Goal: Information Seeking & Learning: Learn about a topic

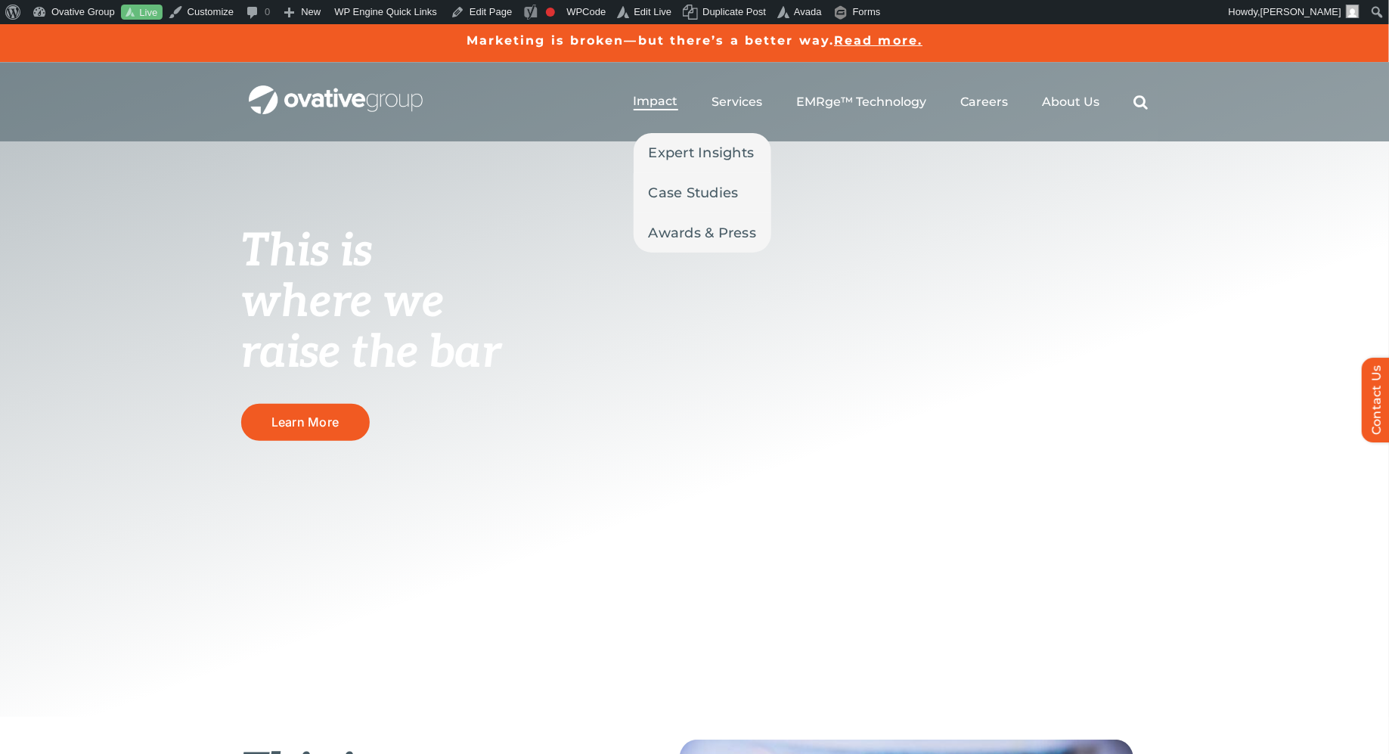
click at [665, 94] on span "Impact" at bounding box center [656, 101] width 45 height 15
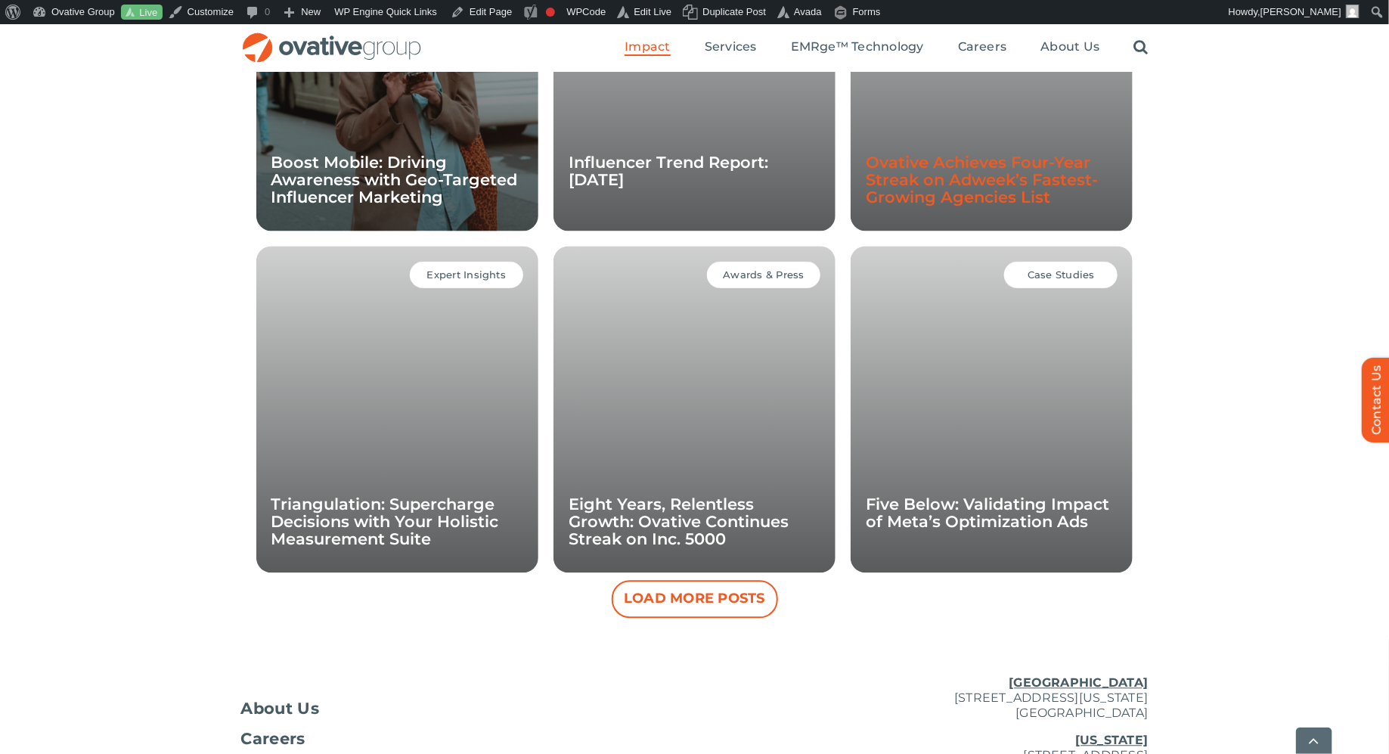
scroll to position [1299, 0]
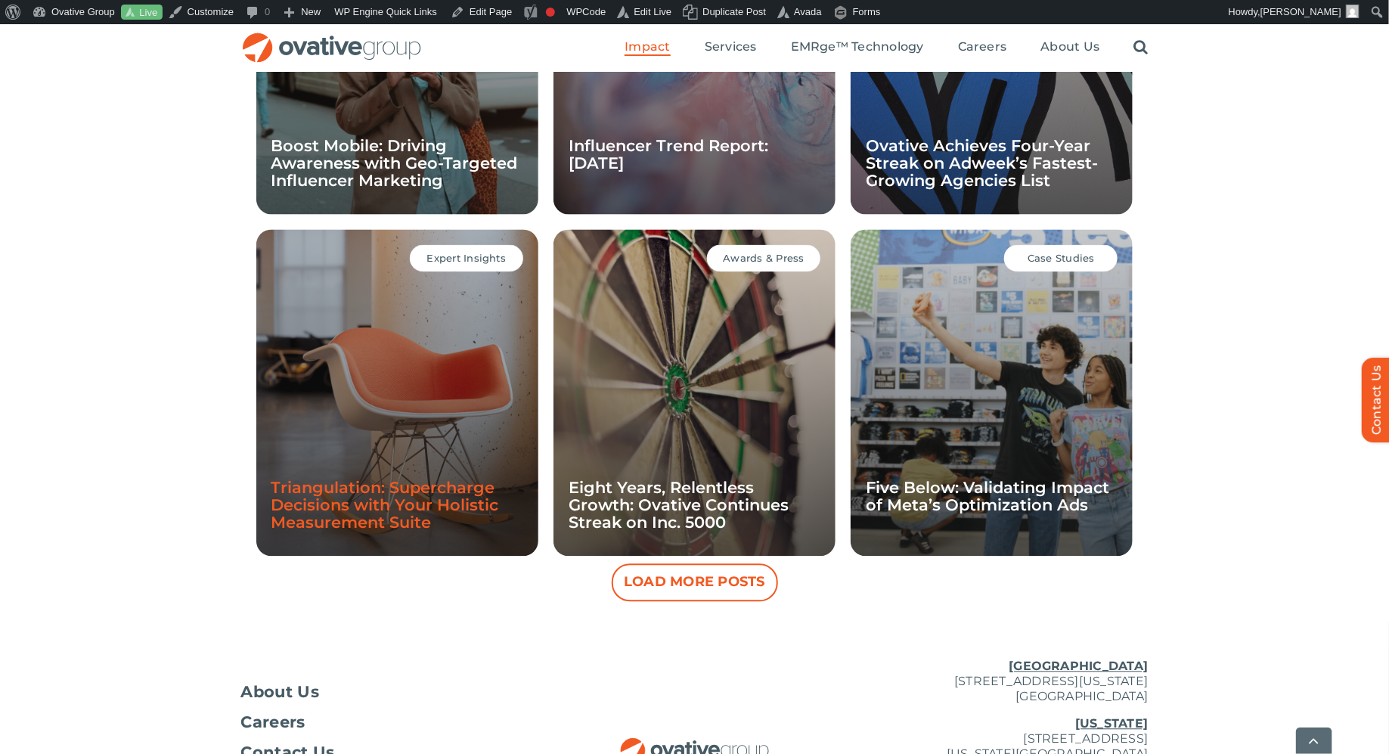
click at [355, 511] on link "Triangulation: Supercharge Decisions with Your Holistic Measurement Suite" at bounding box center [385, 506] width 228 height 54
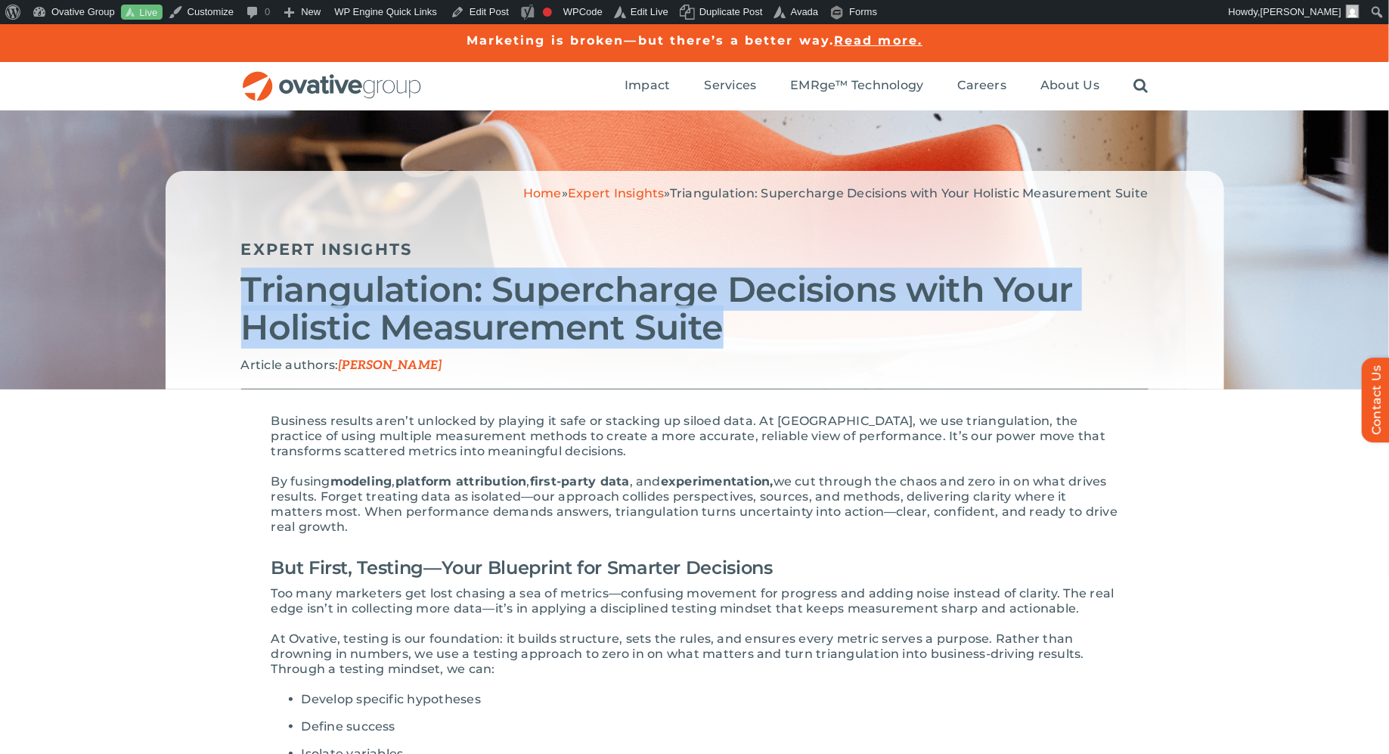
drag, startPoint x: 761, startPoint y: 318, endPoint x: 219, endPoint y: 284, distance: 542.5
click at [219, 284] on div "Home » Expert Insights » Triangulation: Supercharge Decisions with Your Holisti…" at bounding box center [695, 280] width 1059 height 219
copy h2 "Triangulation: Supercharge Decisions with Your Holistic Measurement Suite"
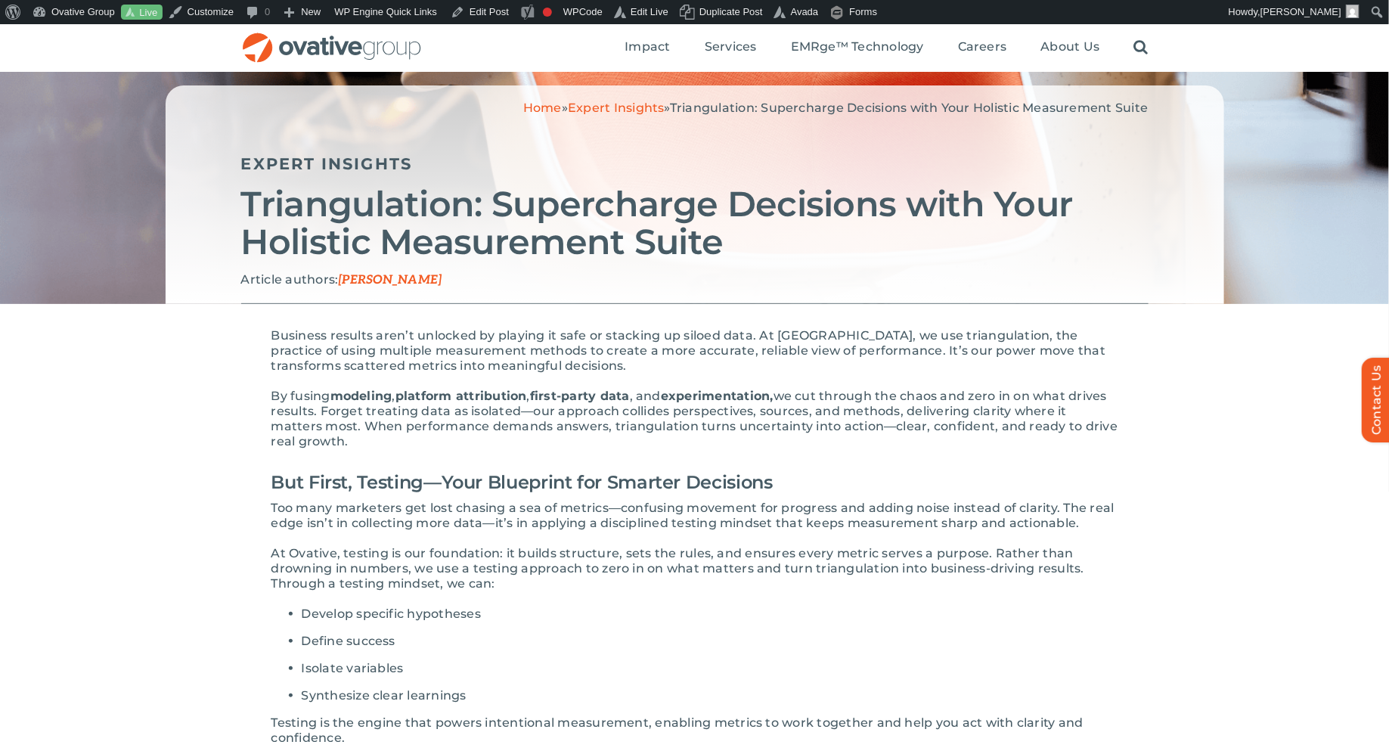
click at [430, 410] on span "we cut through the chaos and zero in on what drives results. Forget treating da…" at bounding box center [694, 419] width 847 height 60
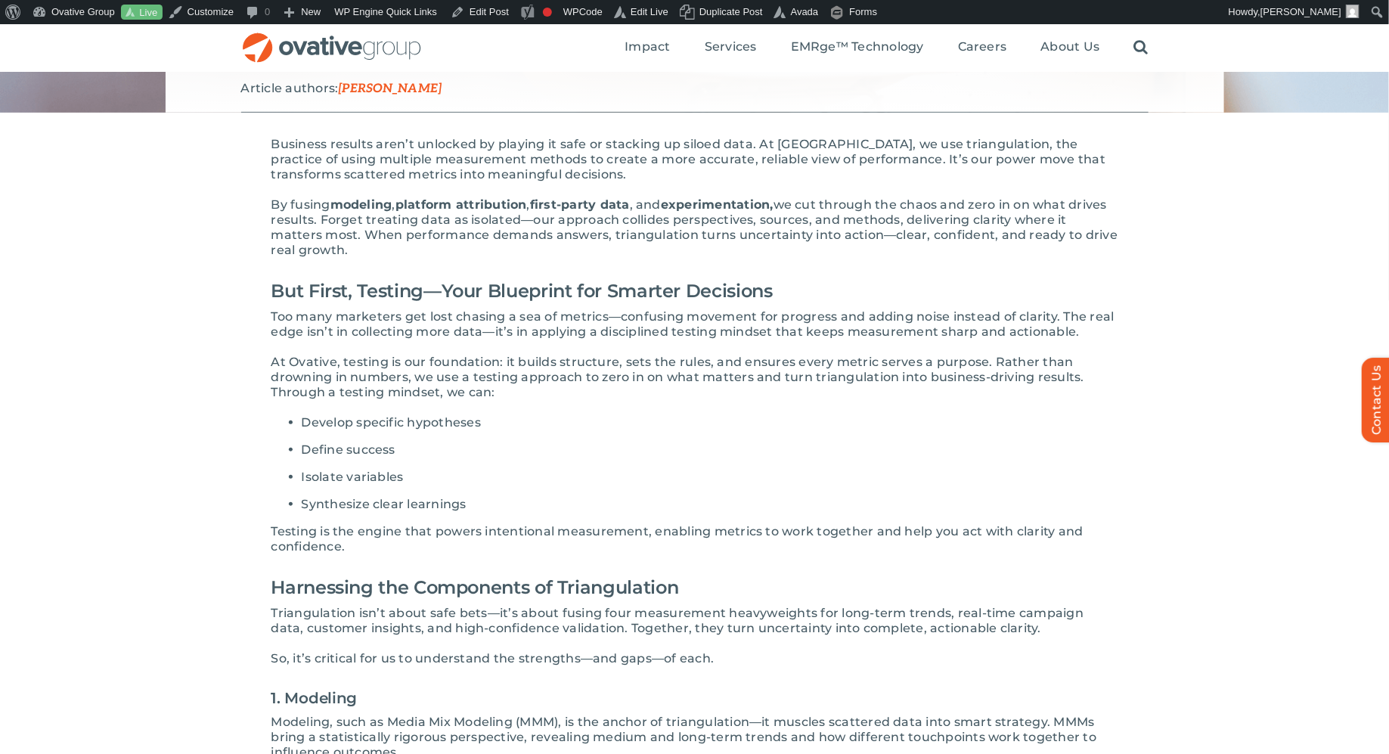
scroll to position [274, 0]
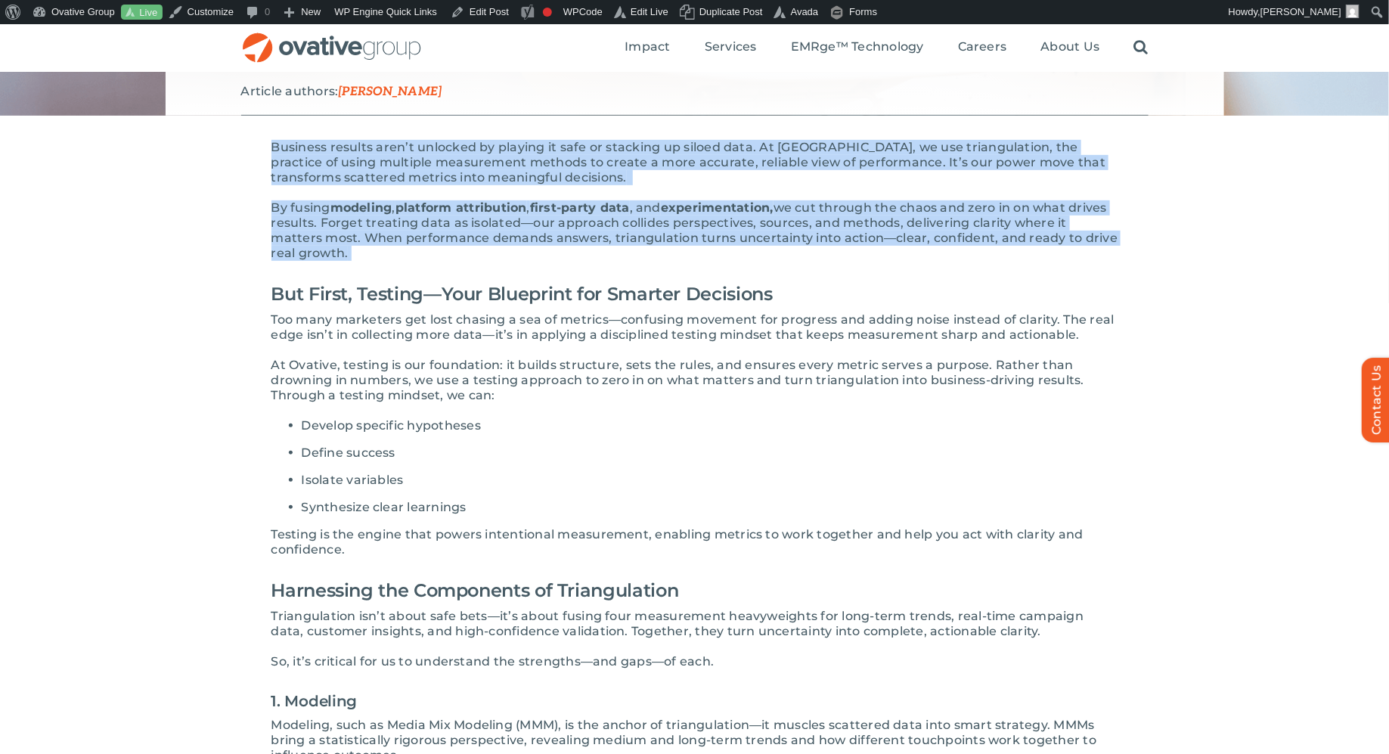
drag, startPoint x: 430, startPoint y: 259, endPoint x: 243, endPoint y: 150, distance: 216.2
copy div "Business results aren’t unlocked by playing it safe or stacking up siloed data.…"
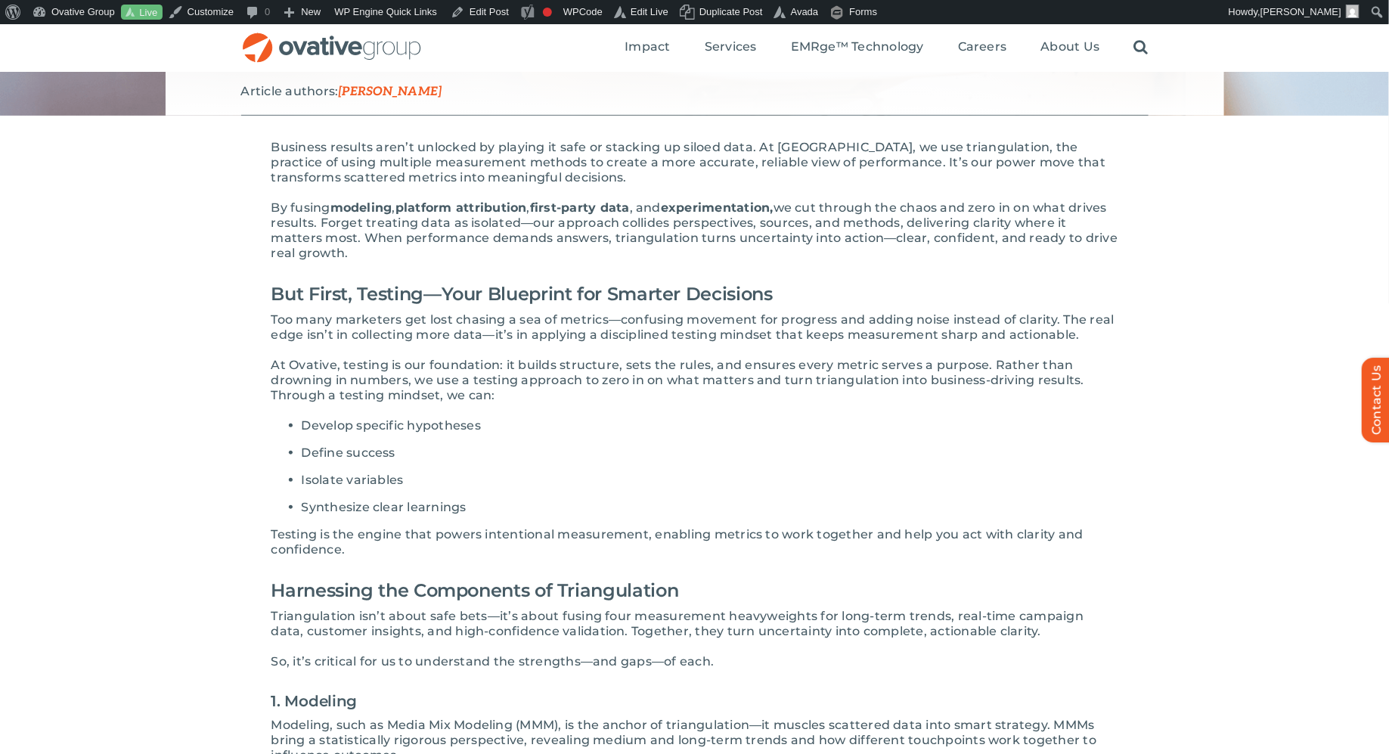
click at [945, 395] on p "At Ovative, testing is our foundation: it builds structure, sets the rules, and…" at bounding box center [694, 380] width 847 height 45
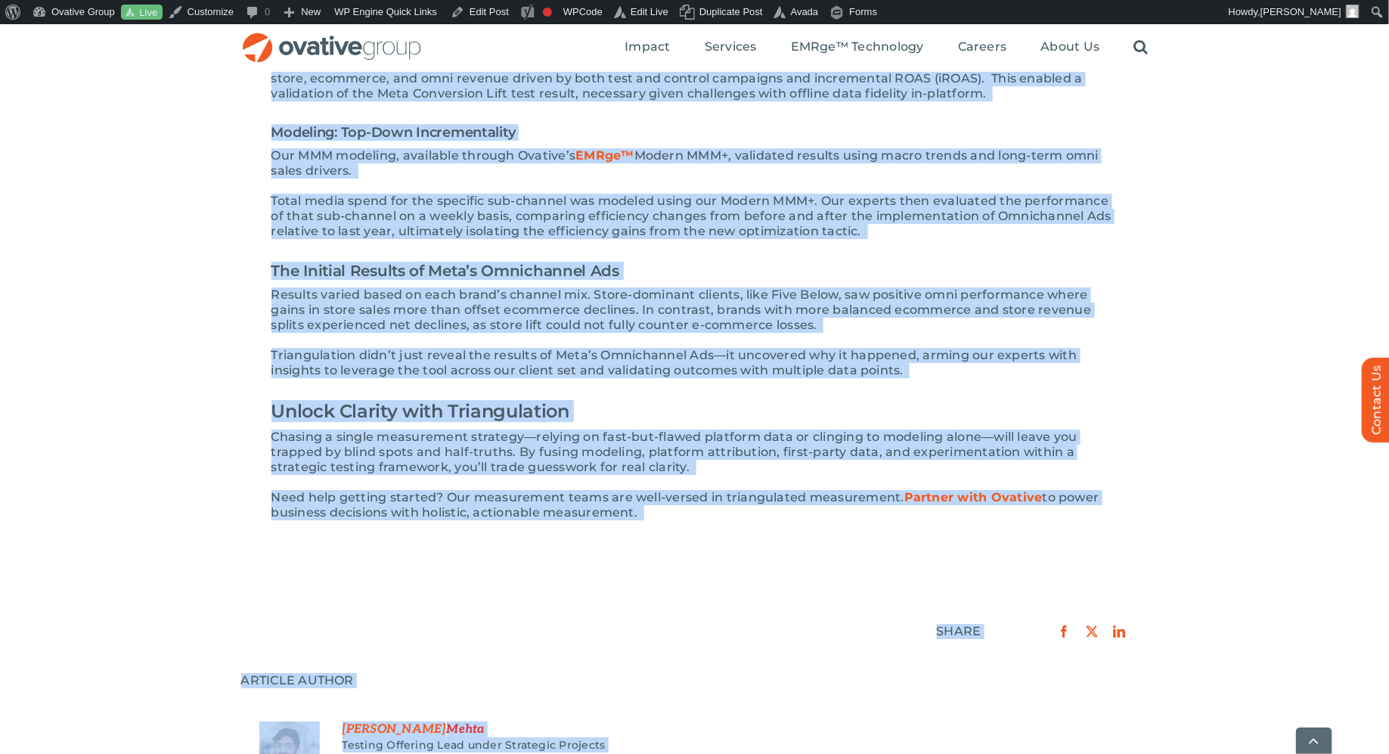
scroll to position [2093, 0]
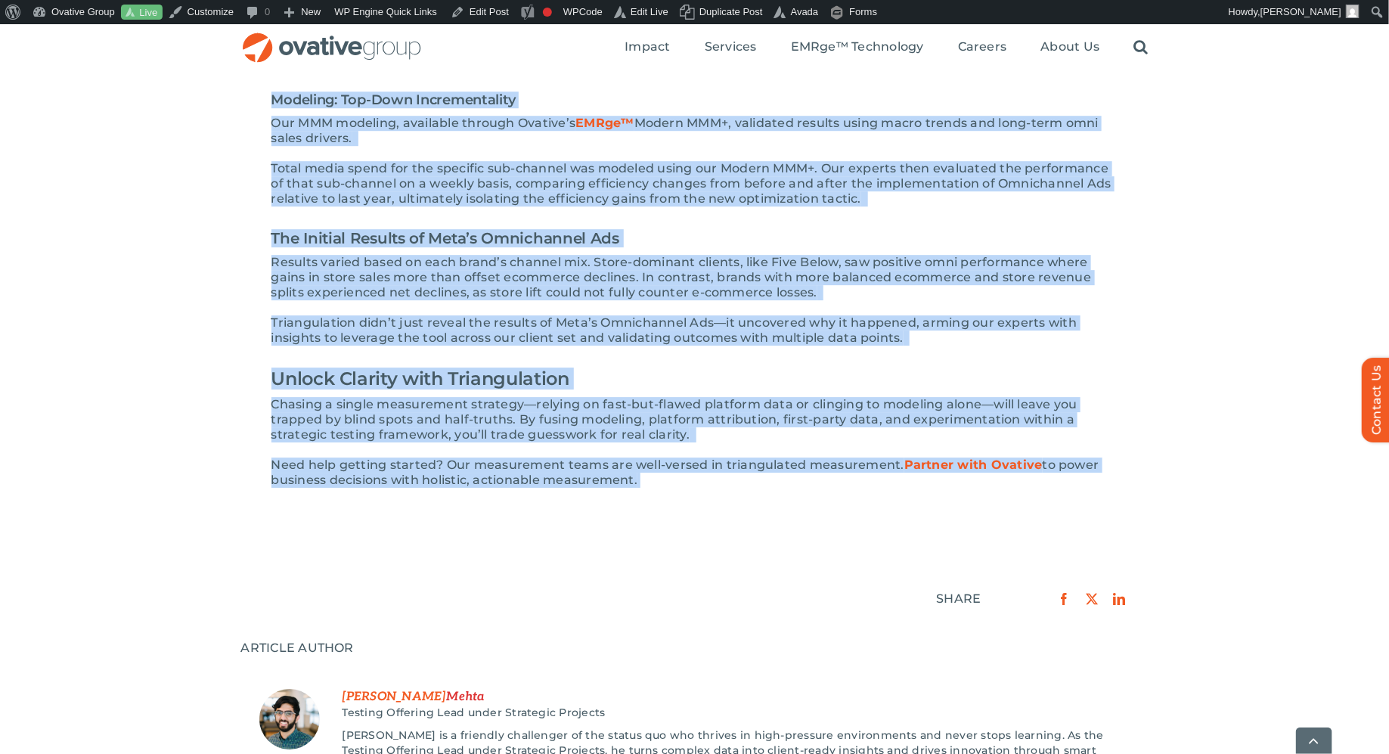
drag, startPoint x: 261, startPoint y: 142, endPoint x: 693, endPoint y: 459, distance: 536.2
copy div "Business results aren’t unlocked by playing it safe or stacking up siloed data.…"
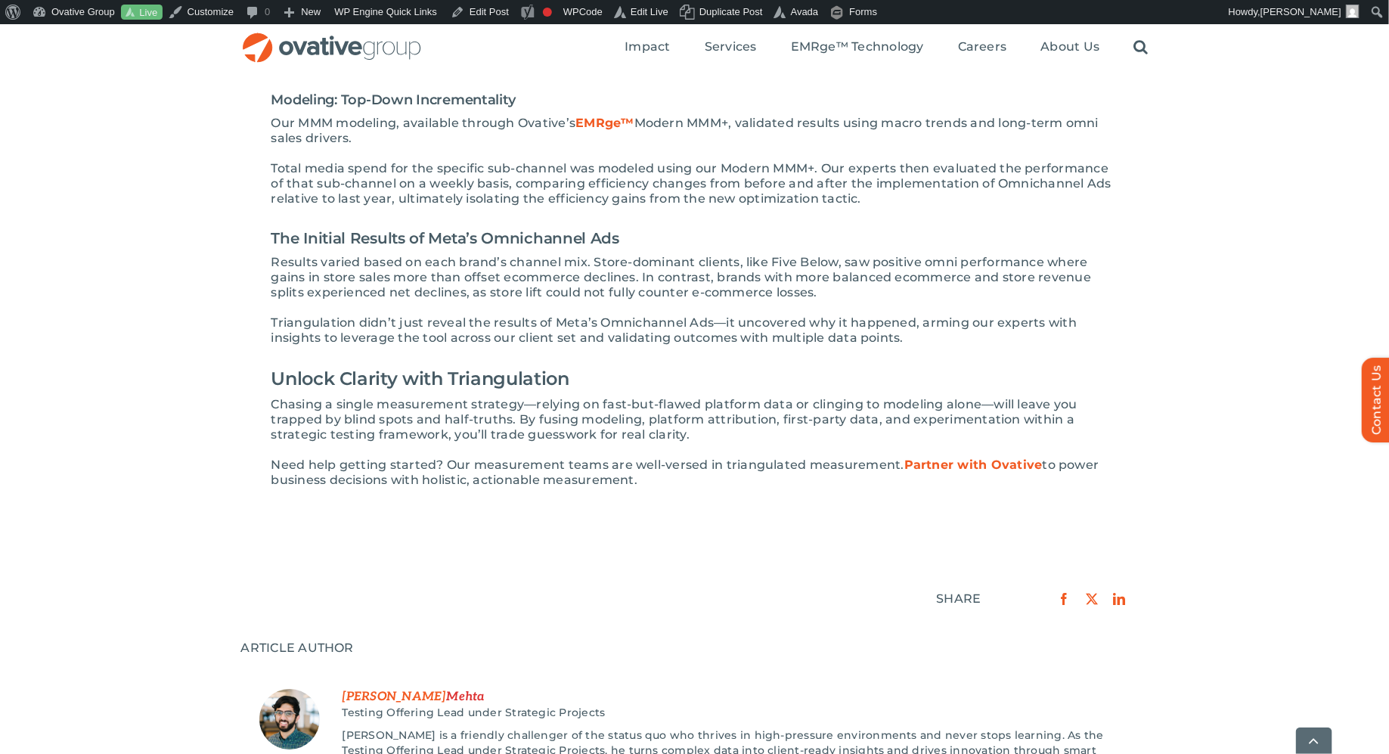
click at [802, 225] on h3 "The Initial Results of Meta’s Omnichannel Ads" at bounding box center [694, 238] width 847 height 33
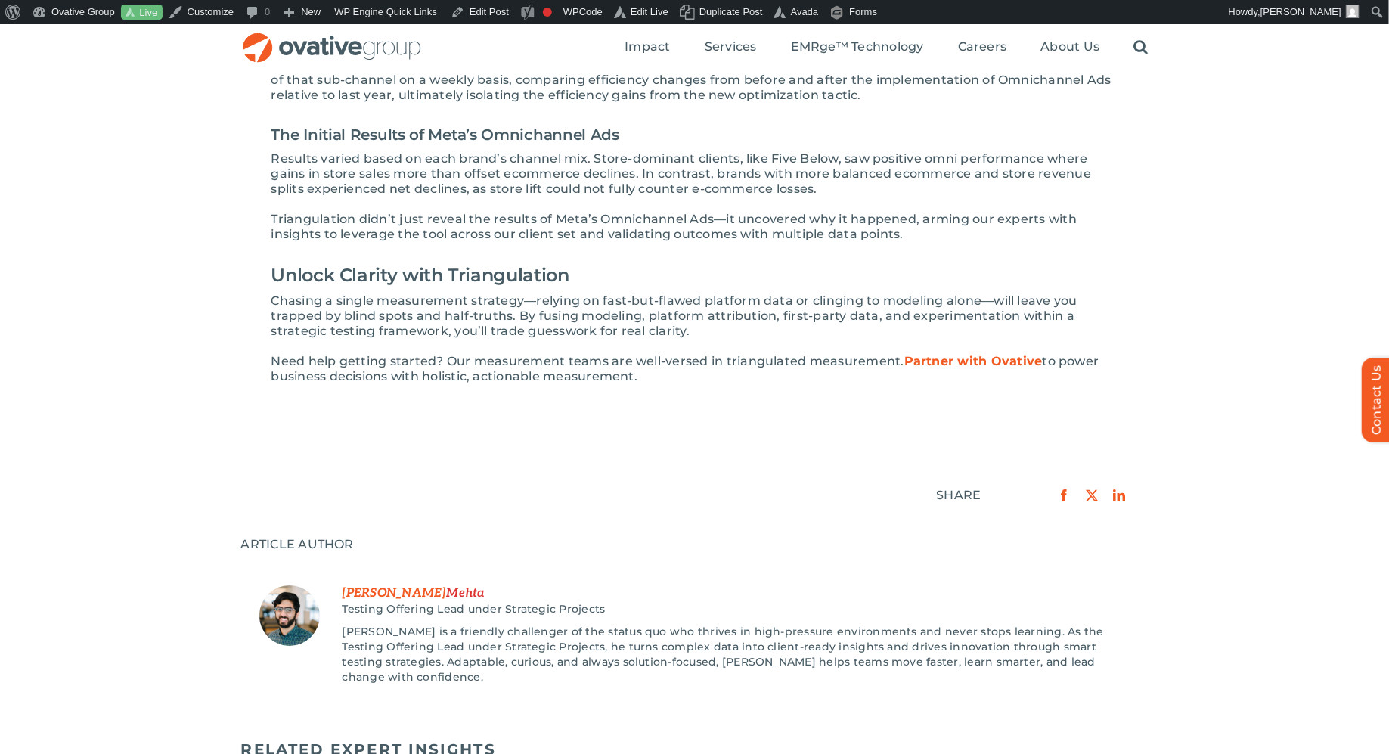
scroll to position [2195, 0]
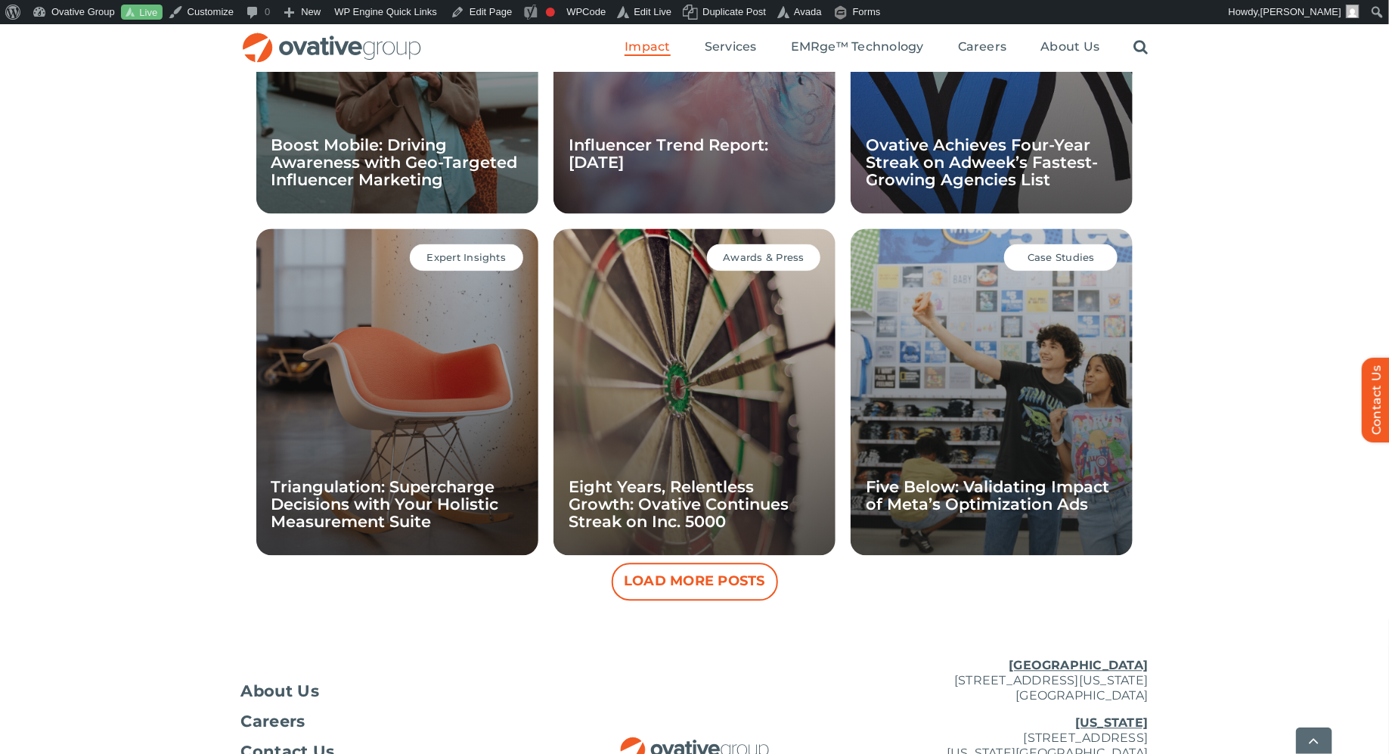
click at [707, 583] on button "Load More Posts" at bounding box center [695, 582] width 166 height 38
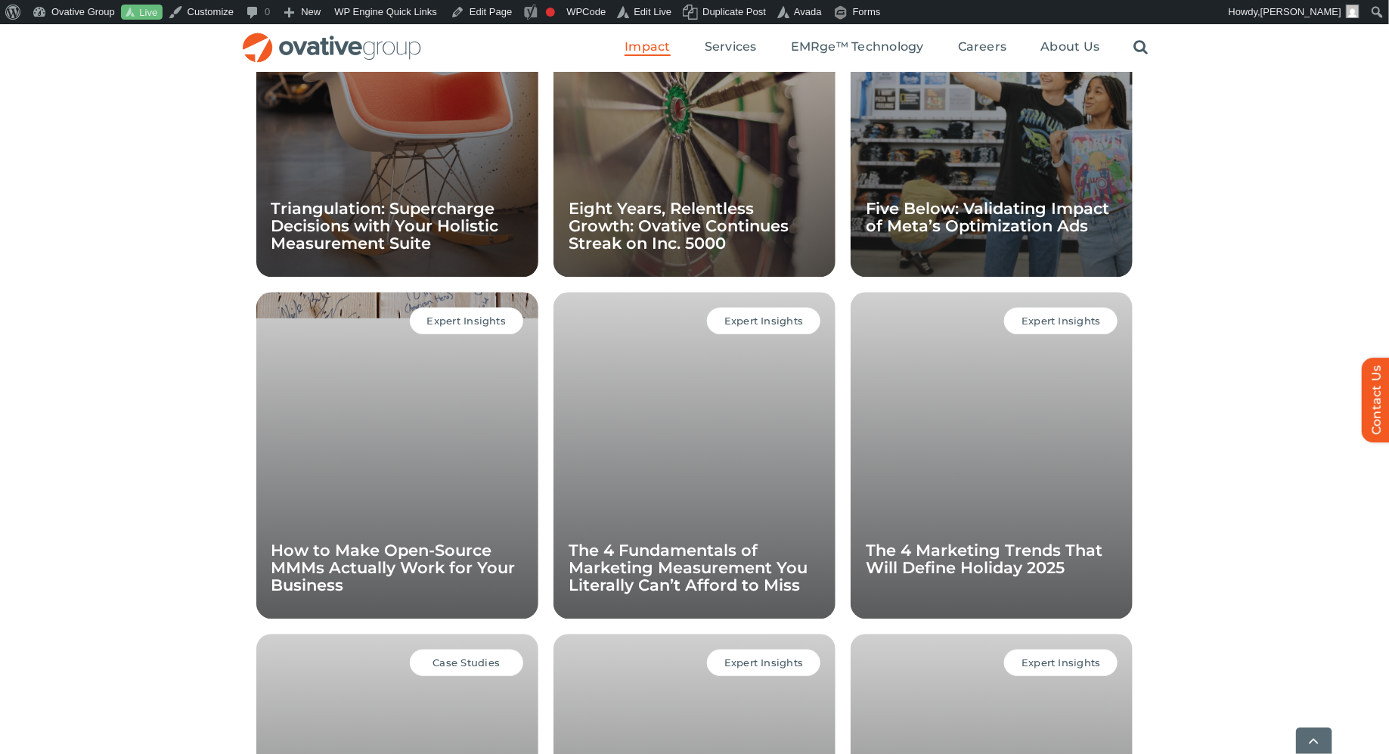
scroll to position [1600, 0]
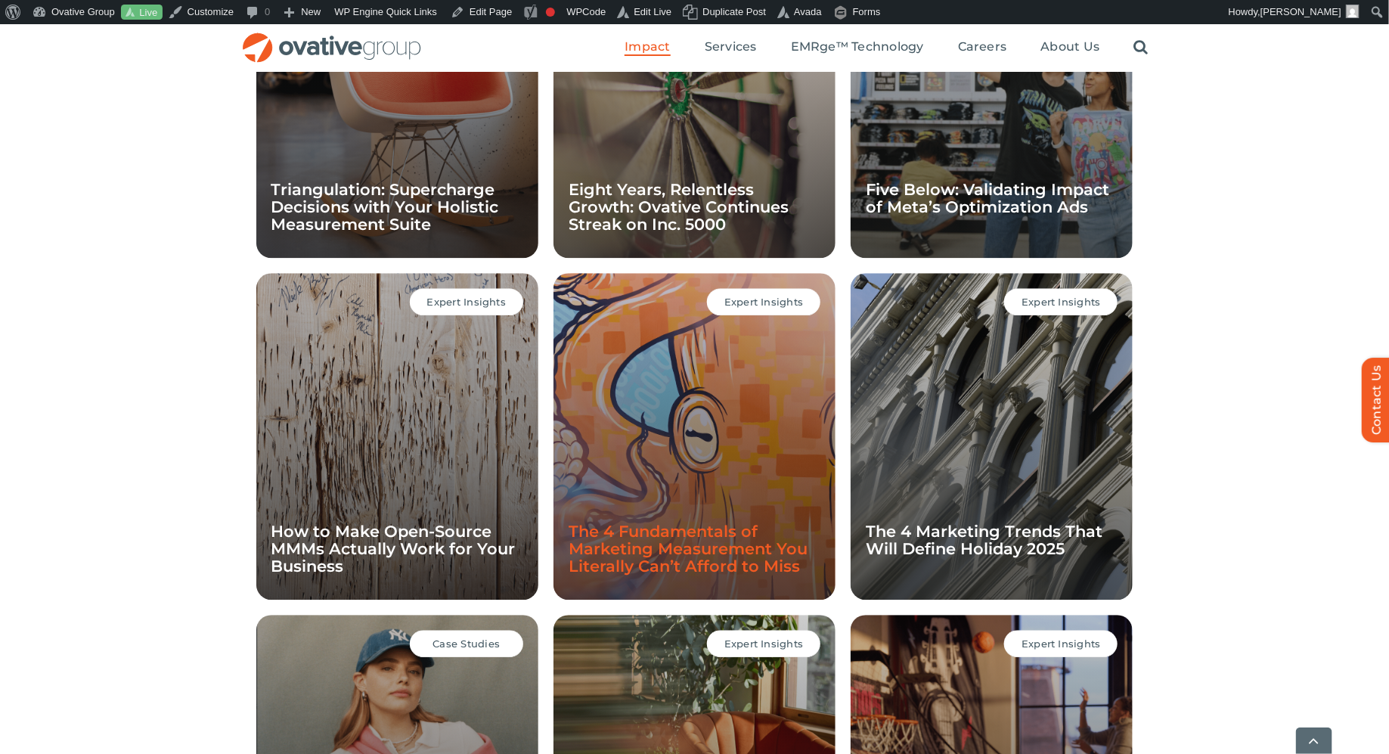
click at [712, 560] on link "The 4 Fundamentals of Marketing Measurement You Literally Can’t Afford to Miss" at bounding box center [688, 549] width 239 height 54
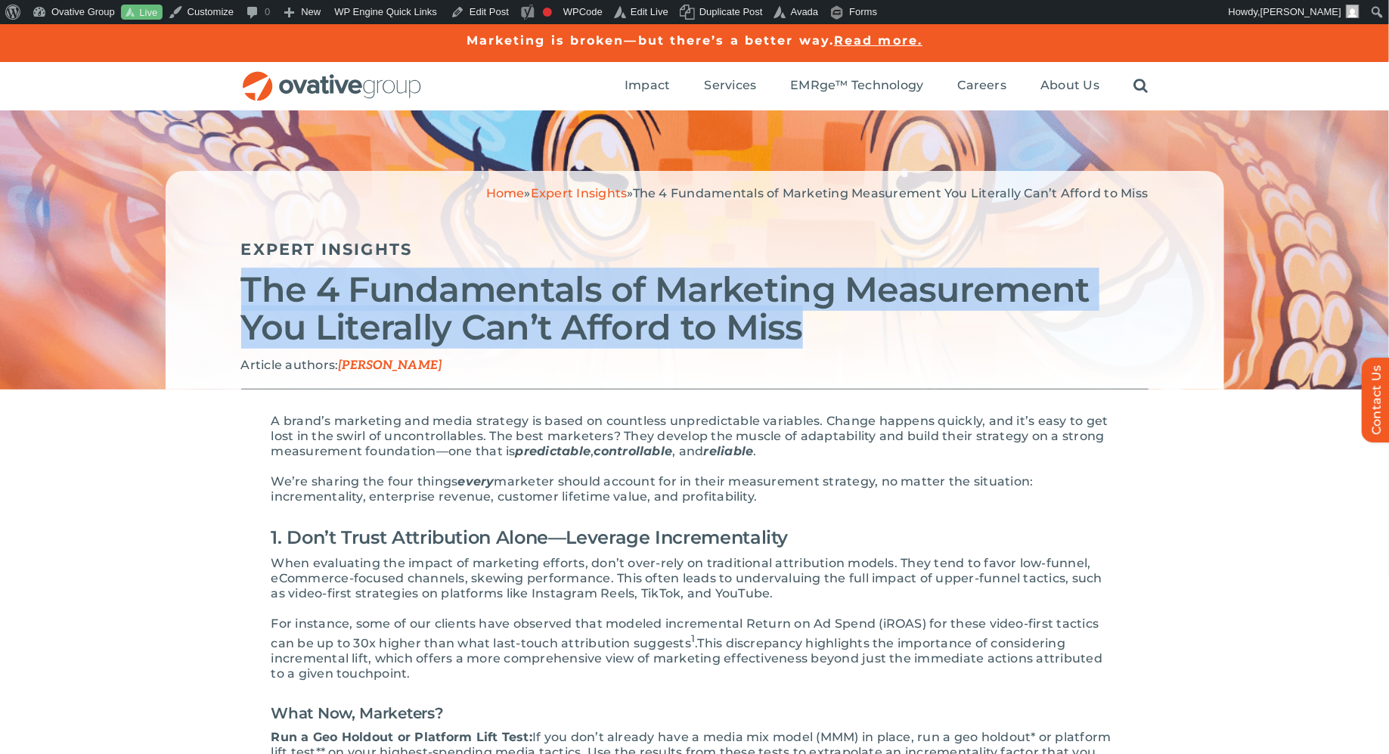
drag, startPoint x: 804, startPoint y: 333, endPoint x: 125, endPoint y: 292, distance: 680.3
click at [125, 292] on div "Home » Expert Insights » The 4 Fundamentals of Marketing Measurement You Litera…" at bounding box center [694, 249] width 1389 height 279
copy h2 "The 4 Fundamentals of Marketing Measurement You Literally Can’t Afford to Miss"
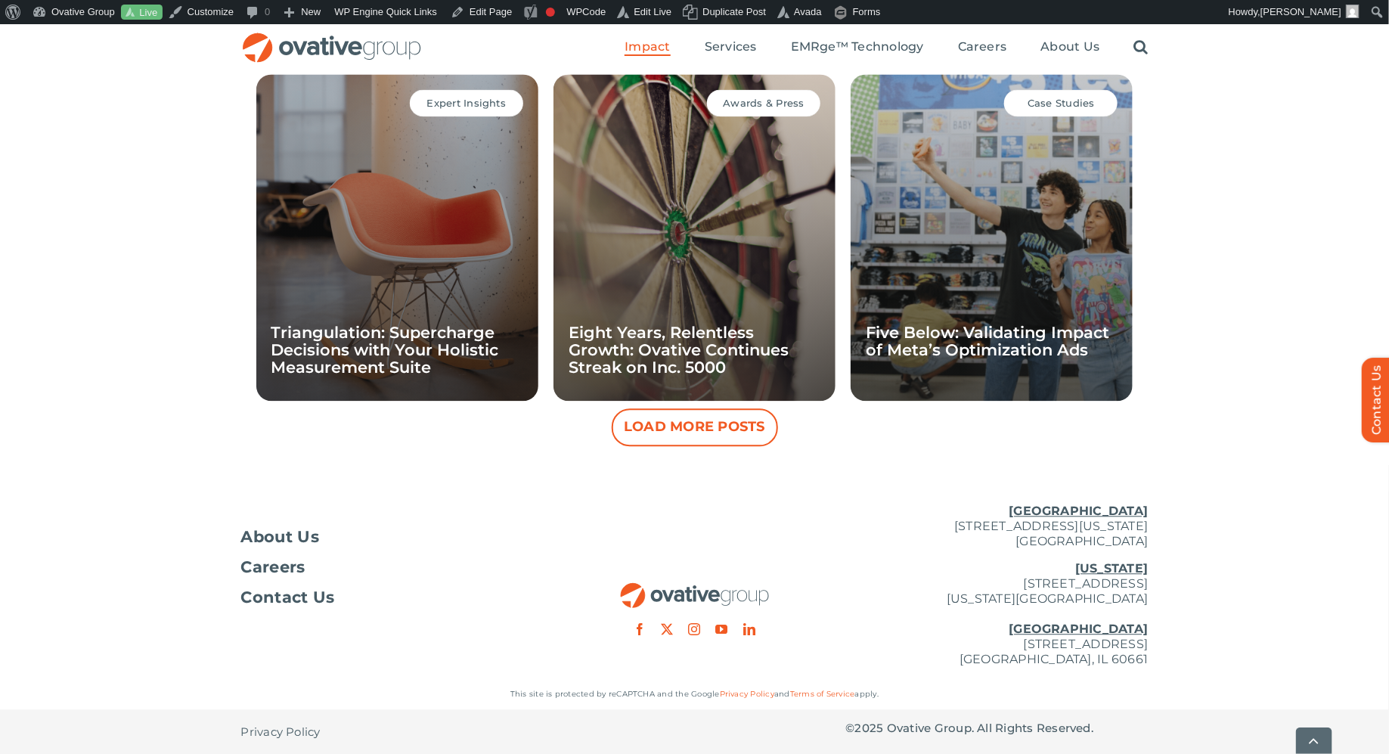
click at [698, 417] on button "Load More Posts" at bounding box center [695, 427] width 166 height 38
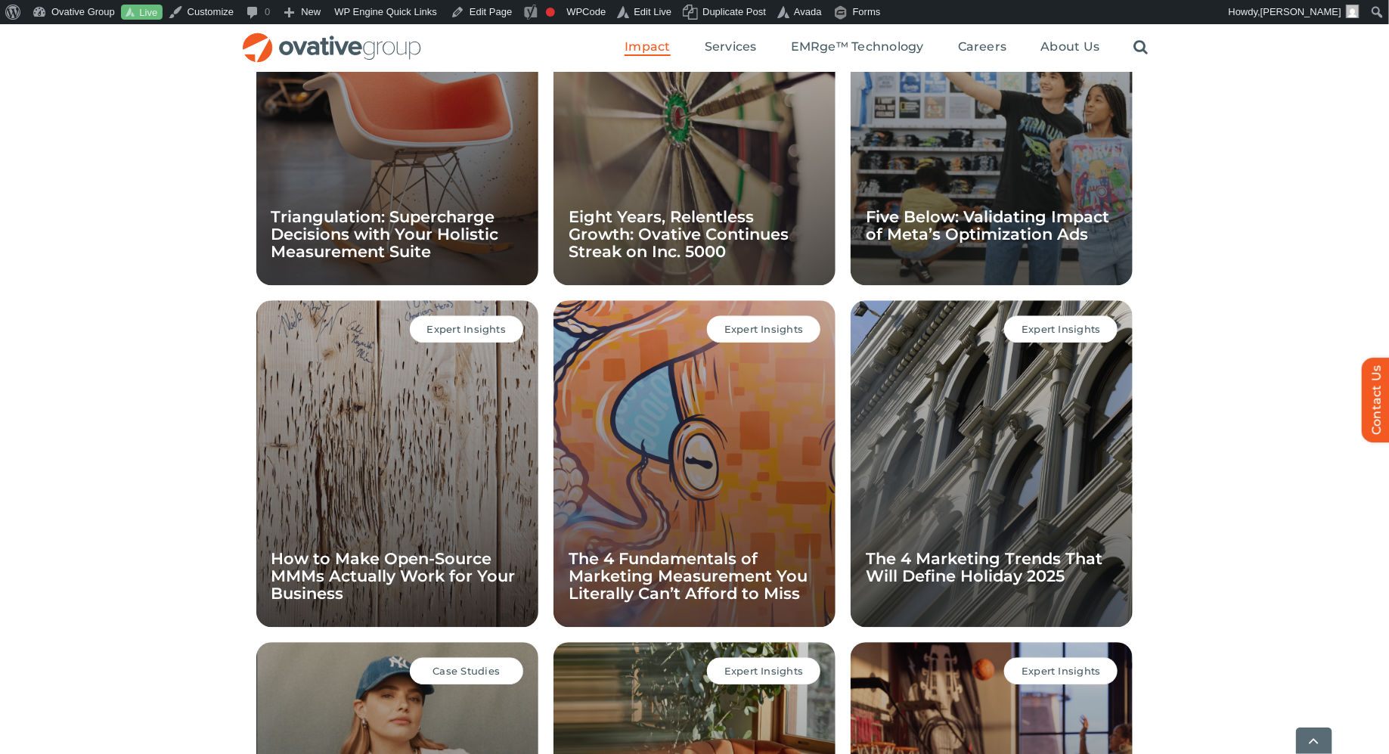
scroll to position [1577, 0]
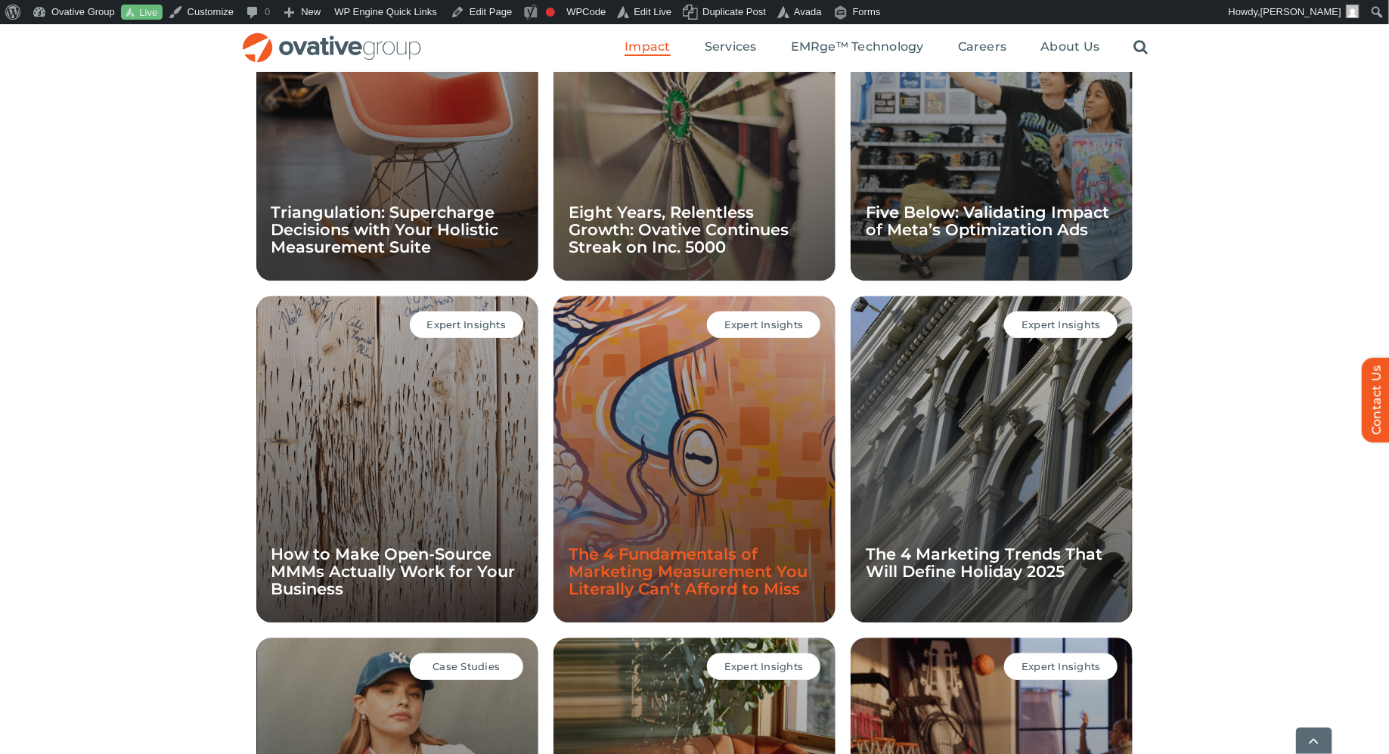
click at [625, 576] on link "The 4 Fundamentals of Marketing Measurement You Literally Can’t Afford to Miss" at bounding box center [688, 571] width 239 height 54
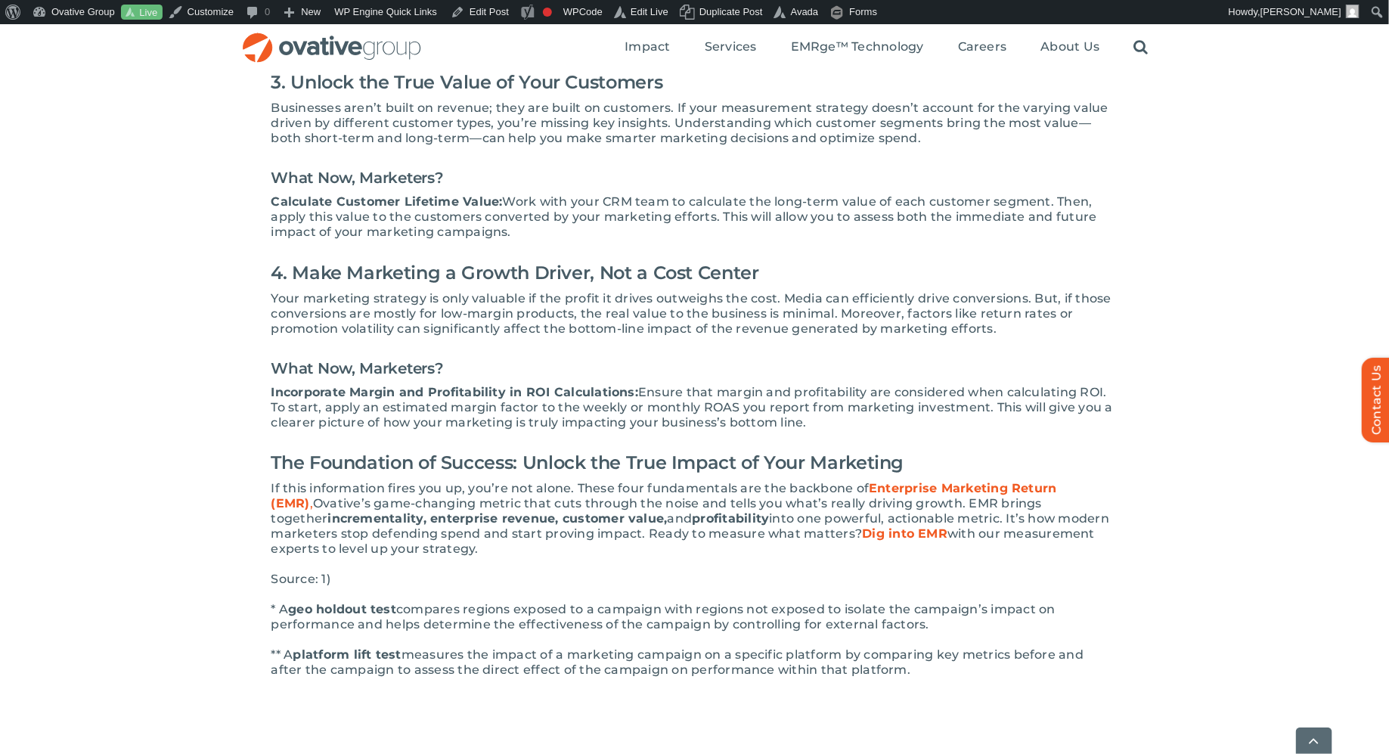
scroll to position [935, 0]
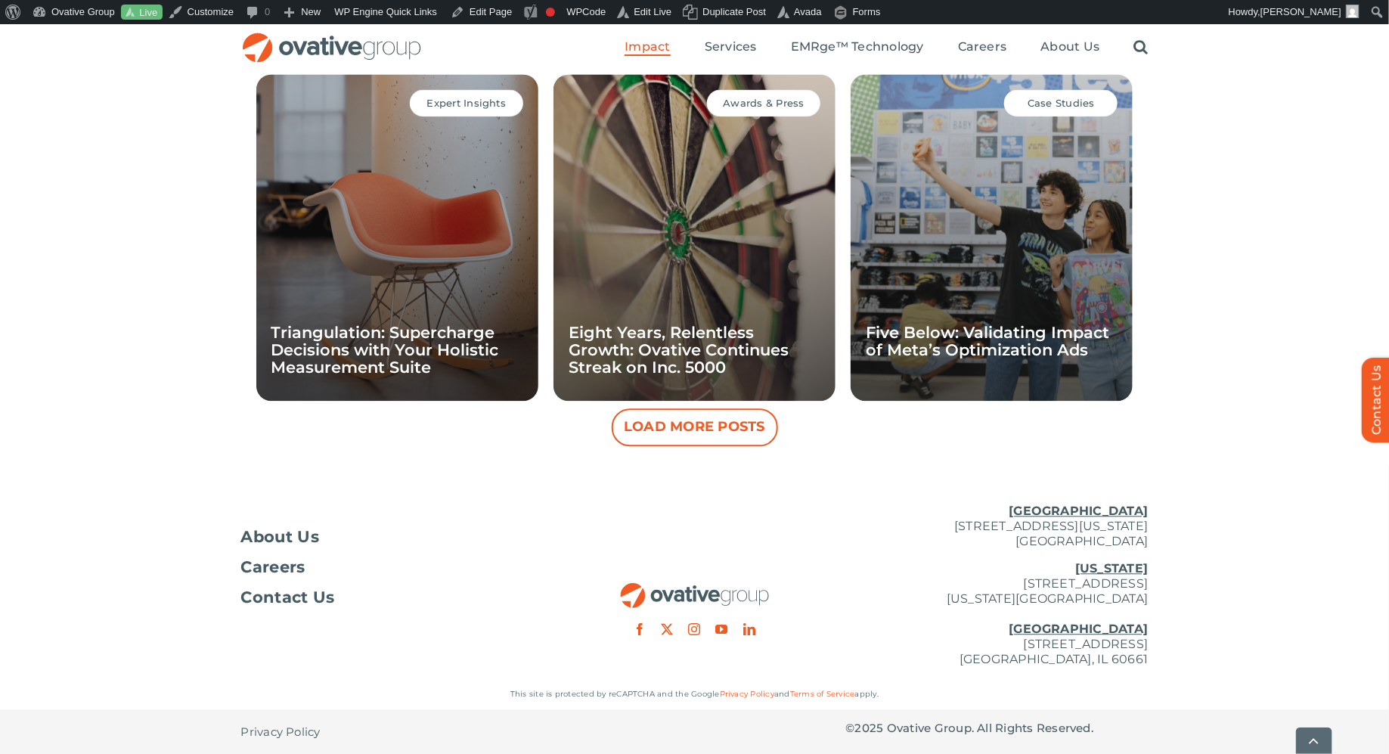
click at [738, 421] on button "Load More Posts" at bounding box center [695, 427] width 166 height 38
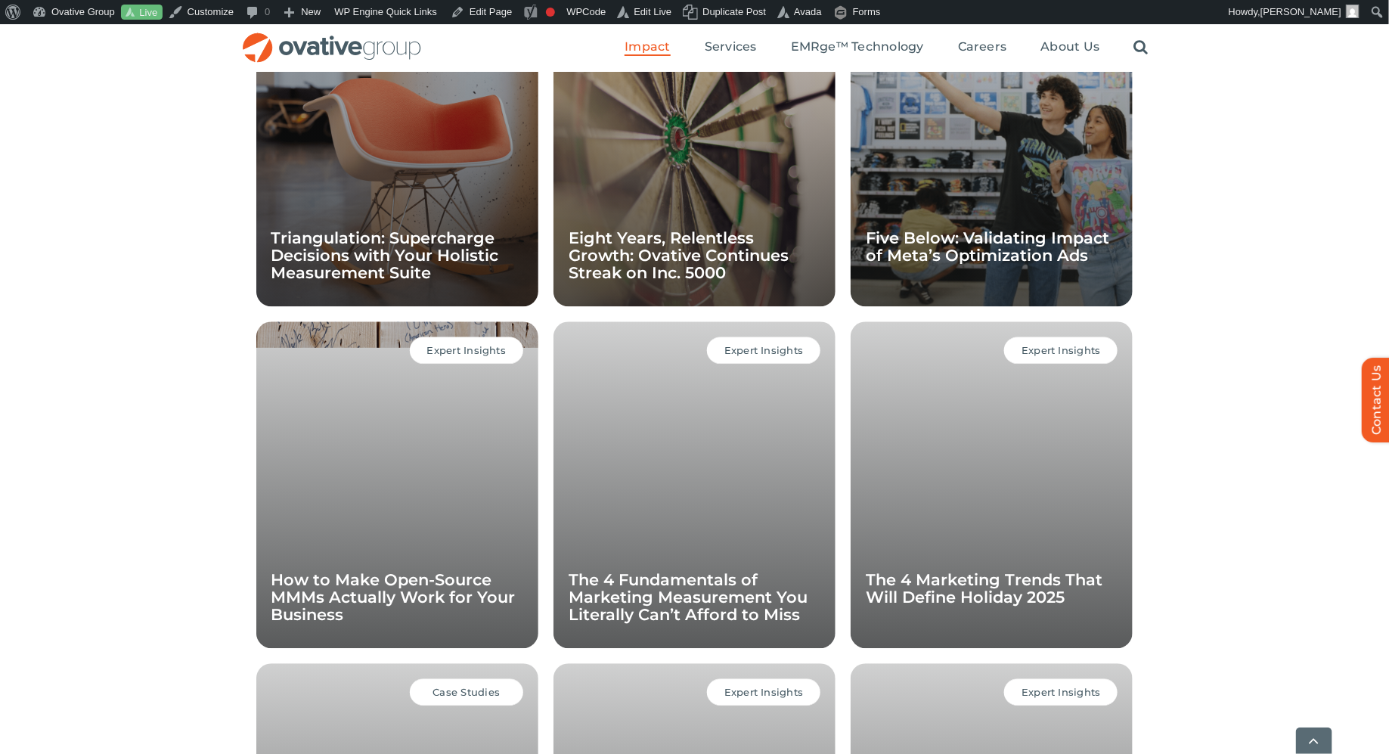
scroll to position [1568, 0]
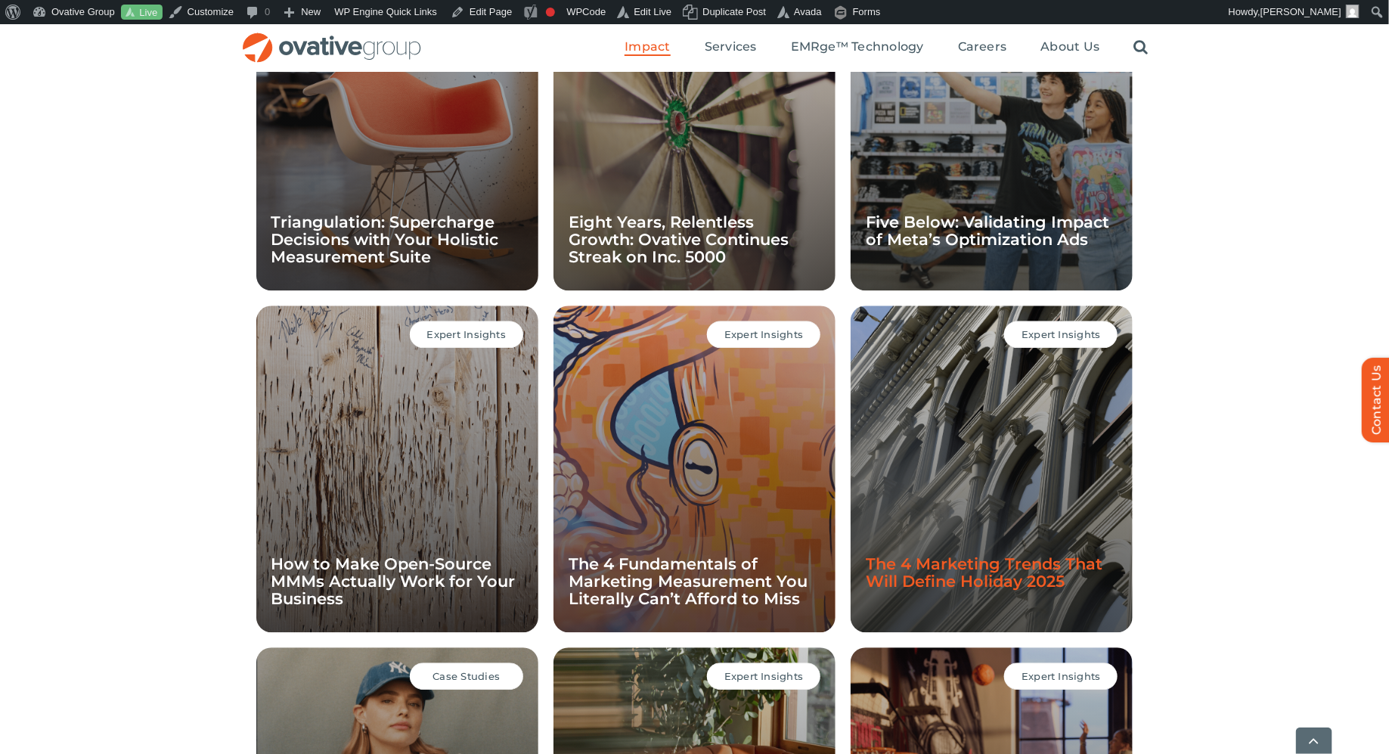
click at [952, 580] on link "The 4 Marketing Trends That Will Define Holiday 2025" at bounding box center [984, 572] width 237 height 36
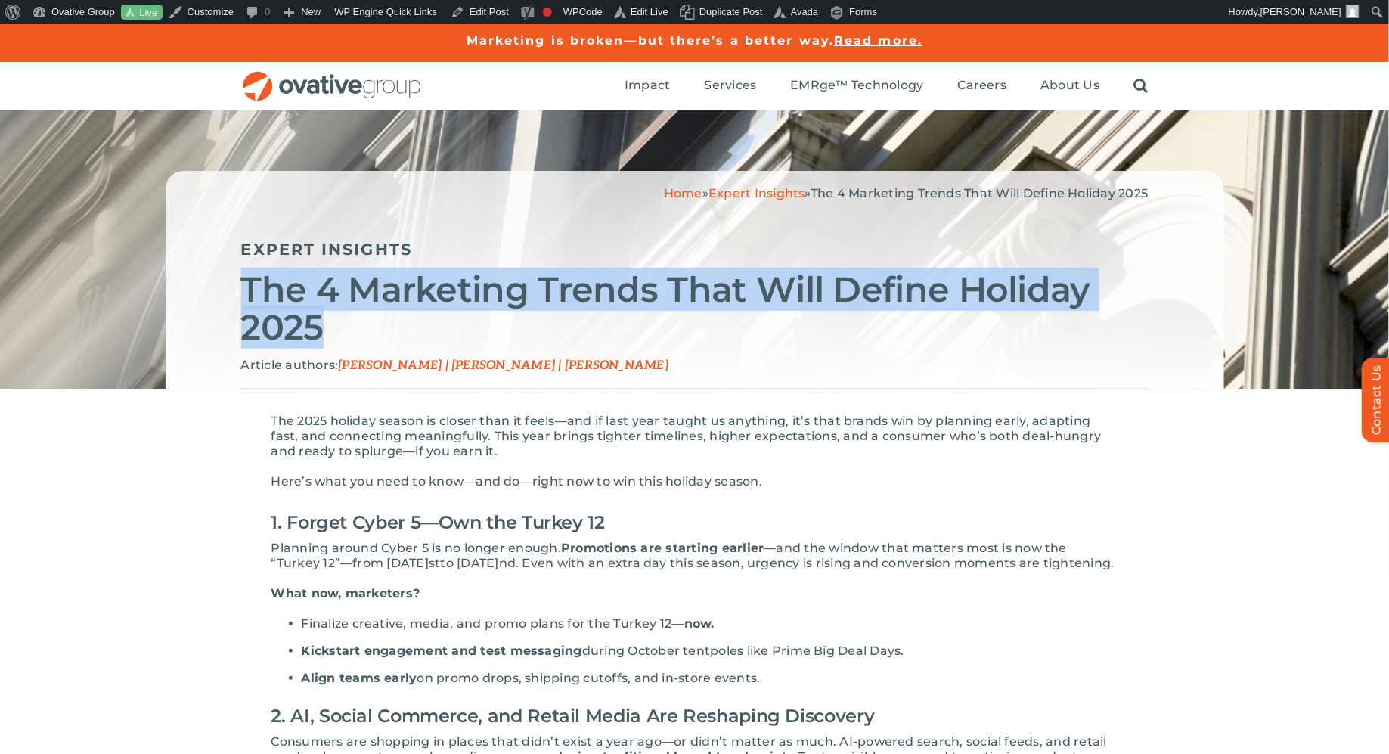
drag, startPoint x: 320, startPoint y: 330, endPoint x: 243, endPoint y: 297, distance: 84.0
click at [243, 297] on h2 "The 4 Marketing Trends That Will Define Holiday 2025" at bounding box center [694, 309] width 907 height 76
copy h2 "The 4 Marketing Trends That Will Define Holiday 2025"
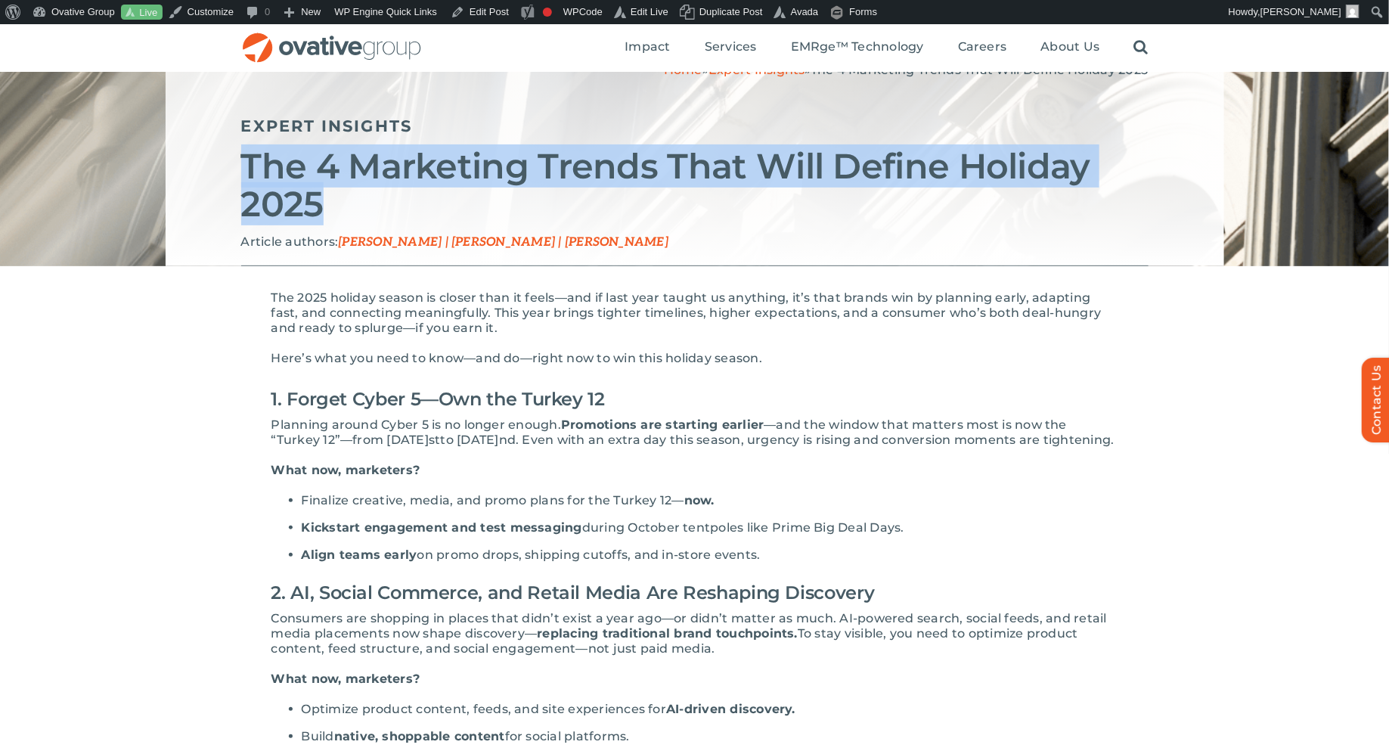
scroll to position [154, 0]
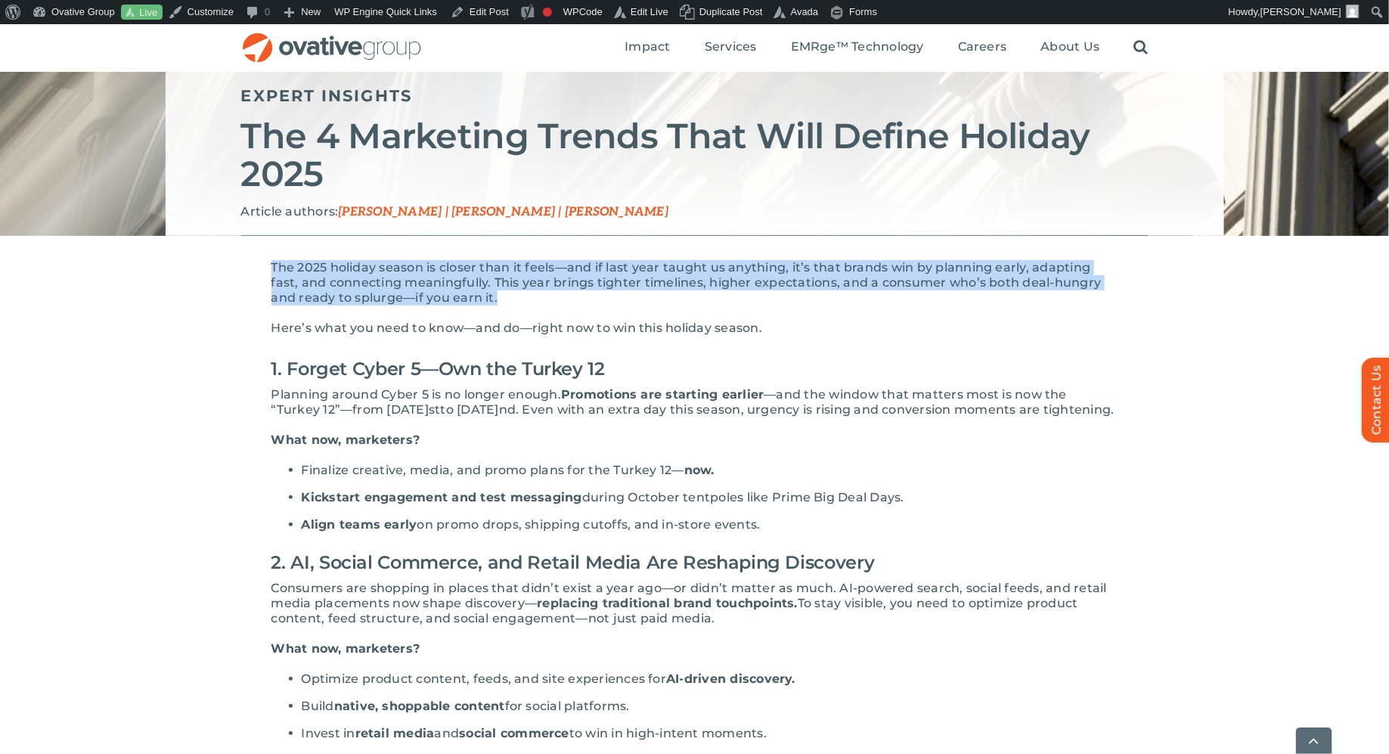
drag, startPoint x: 467, startPoint y: 297, endPoint x: 240, endPoint y: 273, distance: 228.1
drag, startPoint x: 771, startPoint y: 329, endPoint x: 185, endPoint y: 270, distance: 589.0
copy div "The 2025 holiday season is closer than it feels—and if last year taught us anyt…"
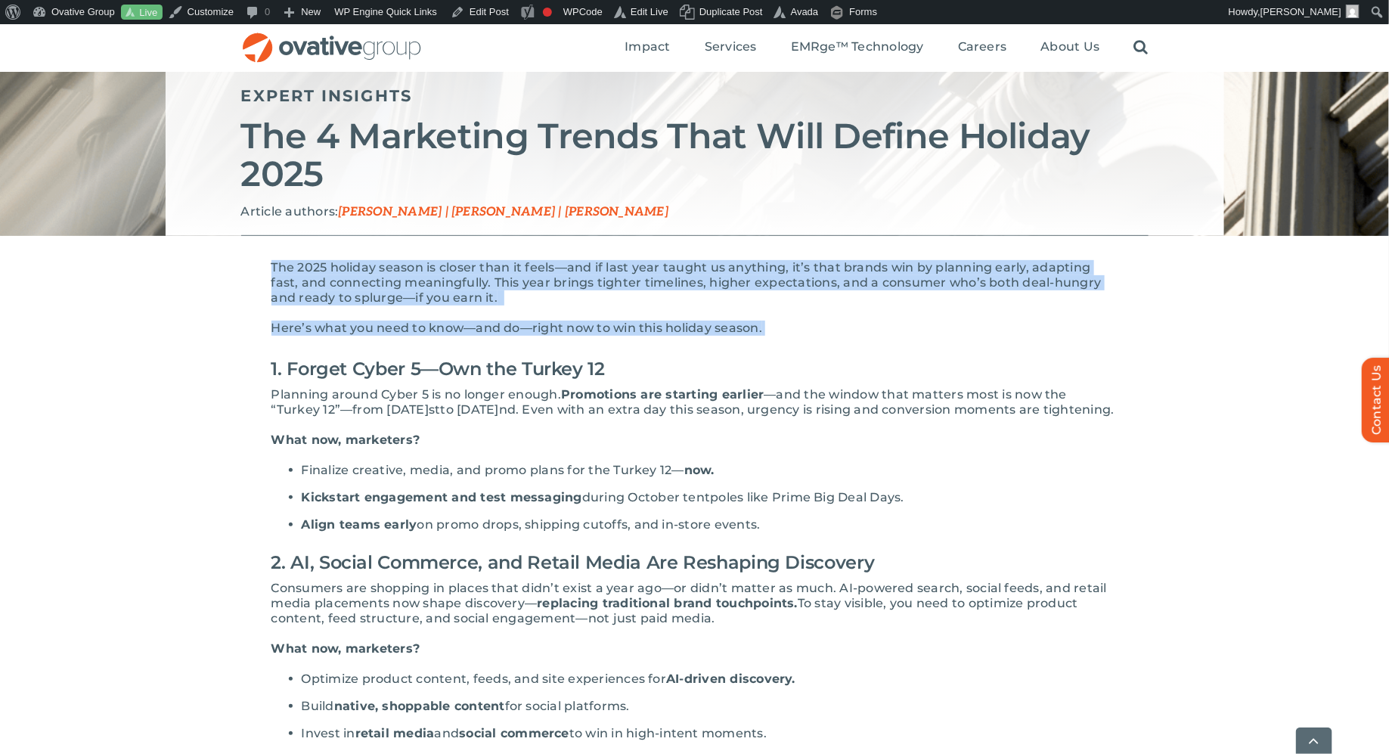
scroll to position [155, 0]
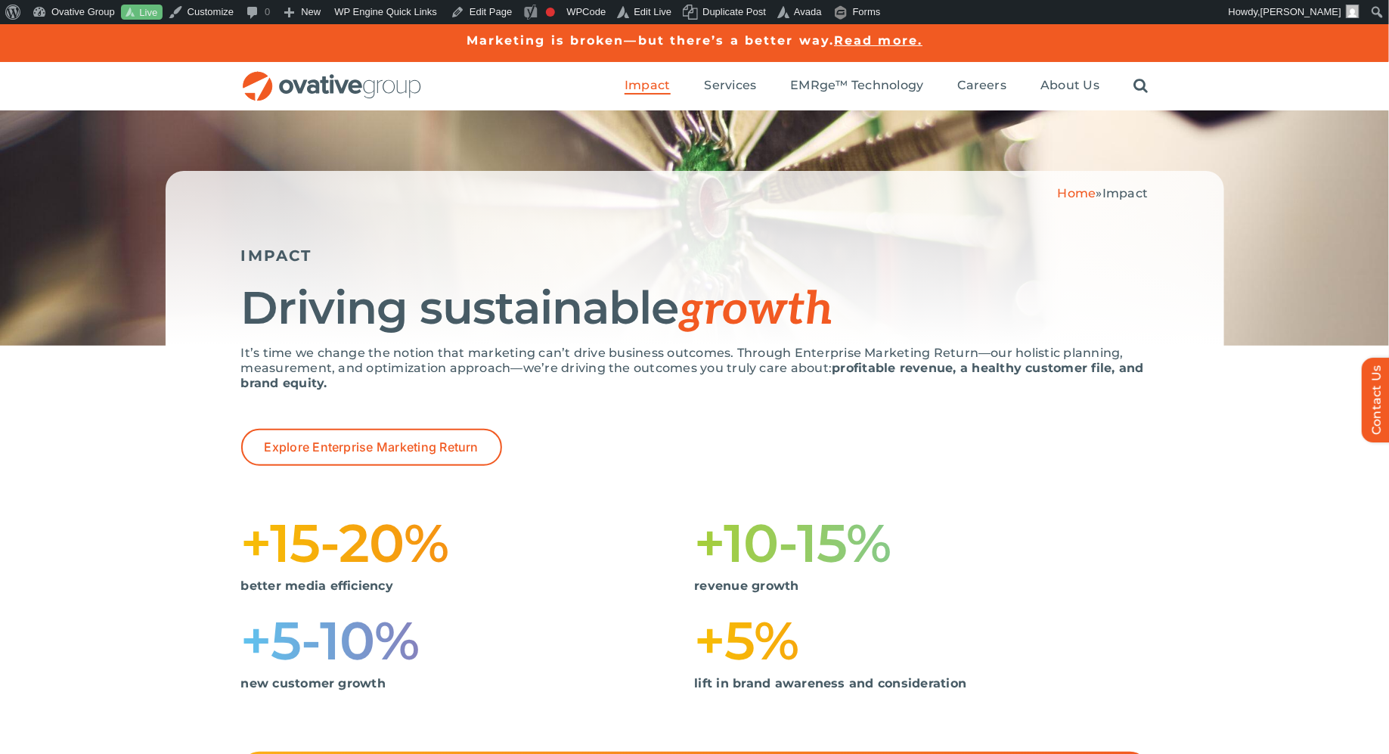
scroll to position [1457, 0]
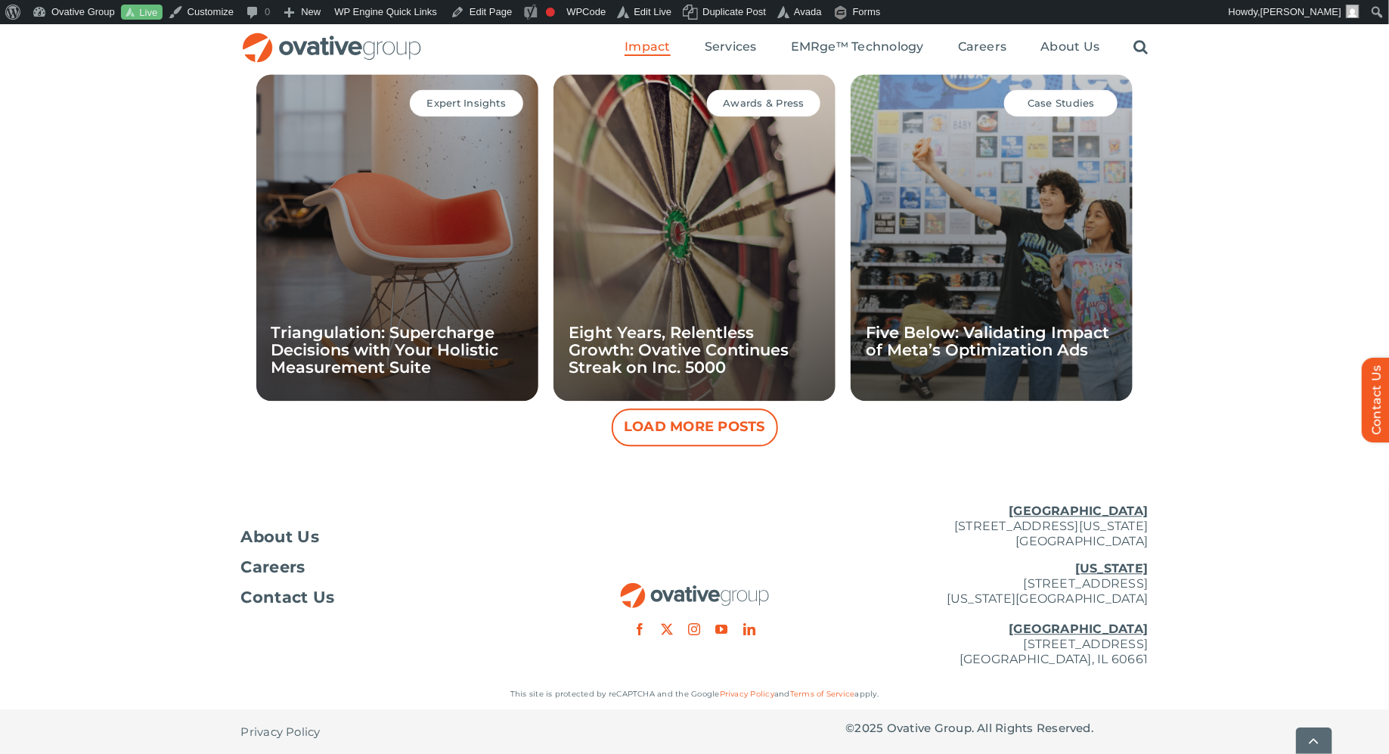
click at [735, 418] on button "Load More Posts" at bounding box center [695, 427] width 166 height 38
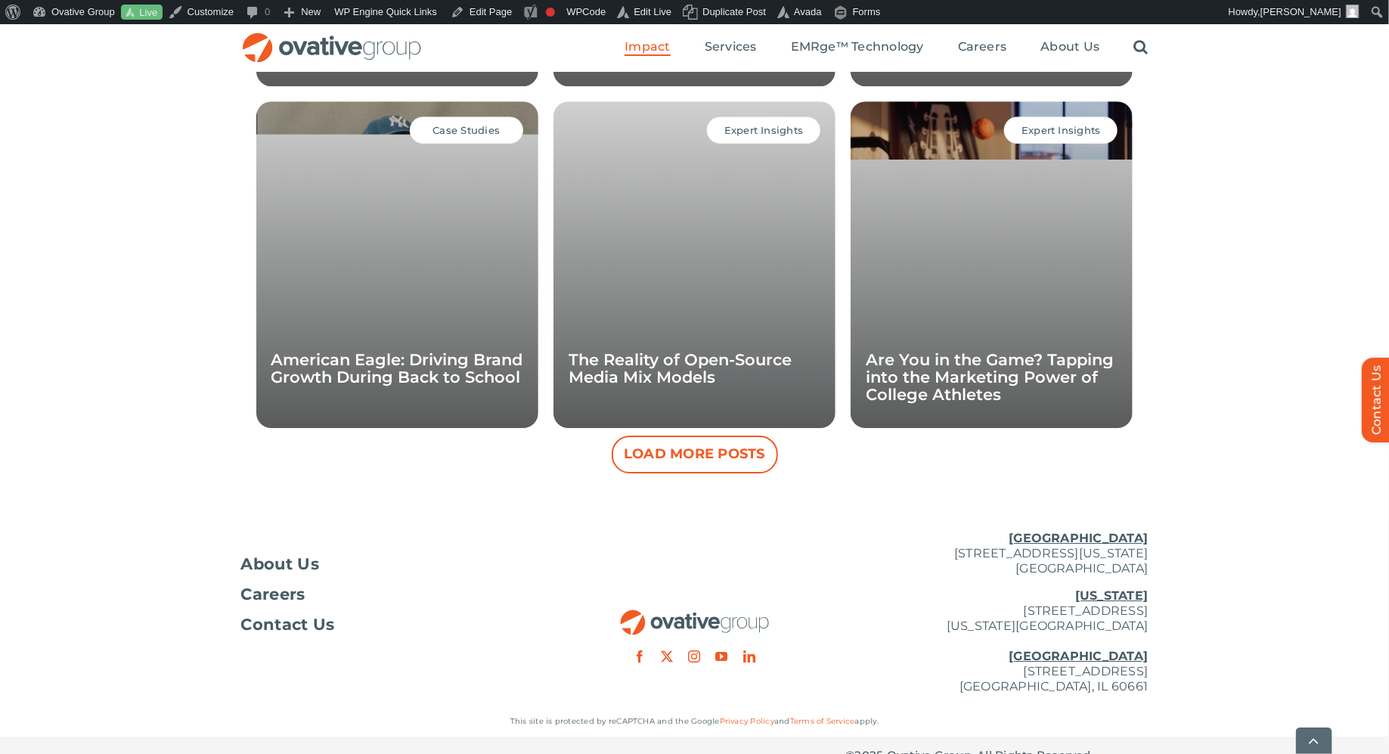
scroll to position [2115, 0]
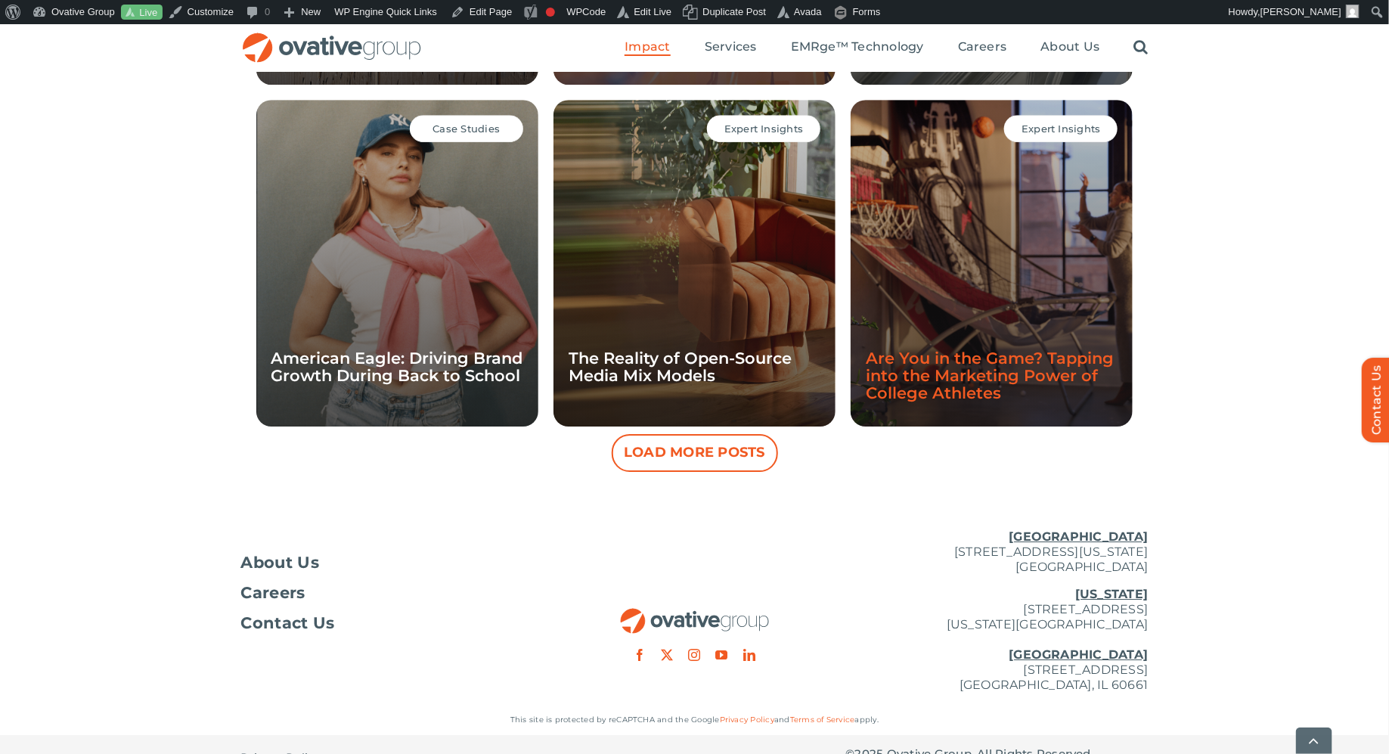
click at [928, 394] on link "Are You in the Game? Tapping into the Marketing Power of College Athletes" at bounding box center [990, 376] width 248 height 54
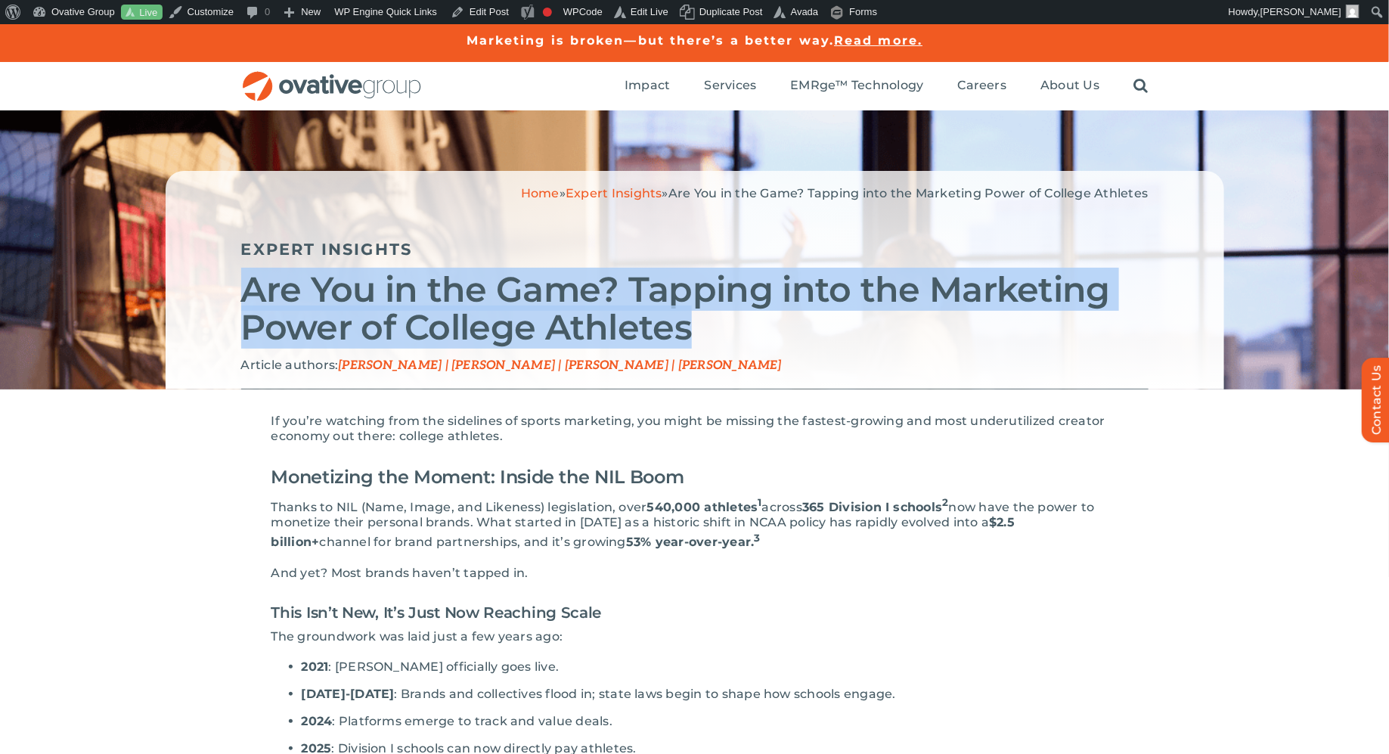
drag, startPoint x: 709, startPoint y: 324, endPoint x: 247, endPoint y: 298, distance: 463.5
click at [247, 298] on h2 "Are You in the Game? Tapping into the Marketing Power of College Athletes" at bounding box center [694, 309] width 907 height 76
copy h2 "Are You in the Game? Tapping into the Marketing Power of College Athletes"
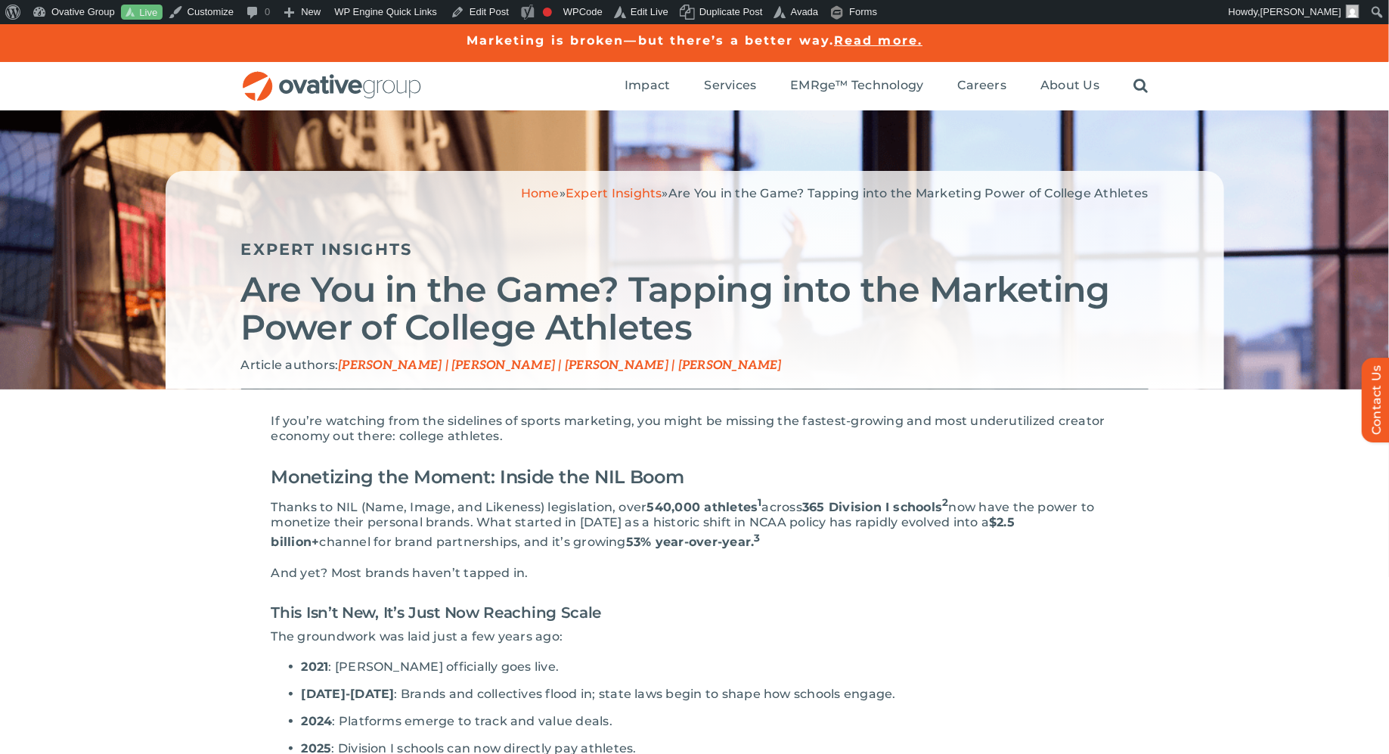
click at [438, 470] on h2 "Monetizing the Moment: Inside the NIL Boom" at bounding box center [694, 477] width 847 height 36
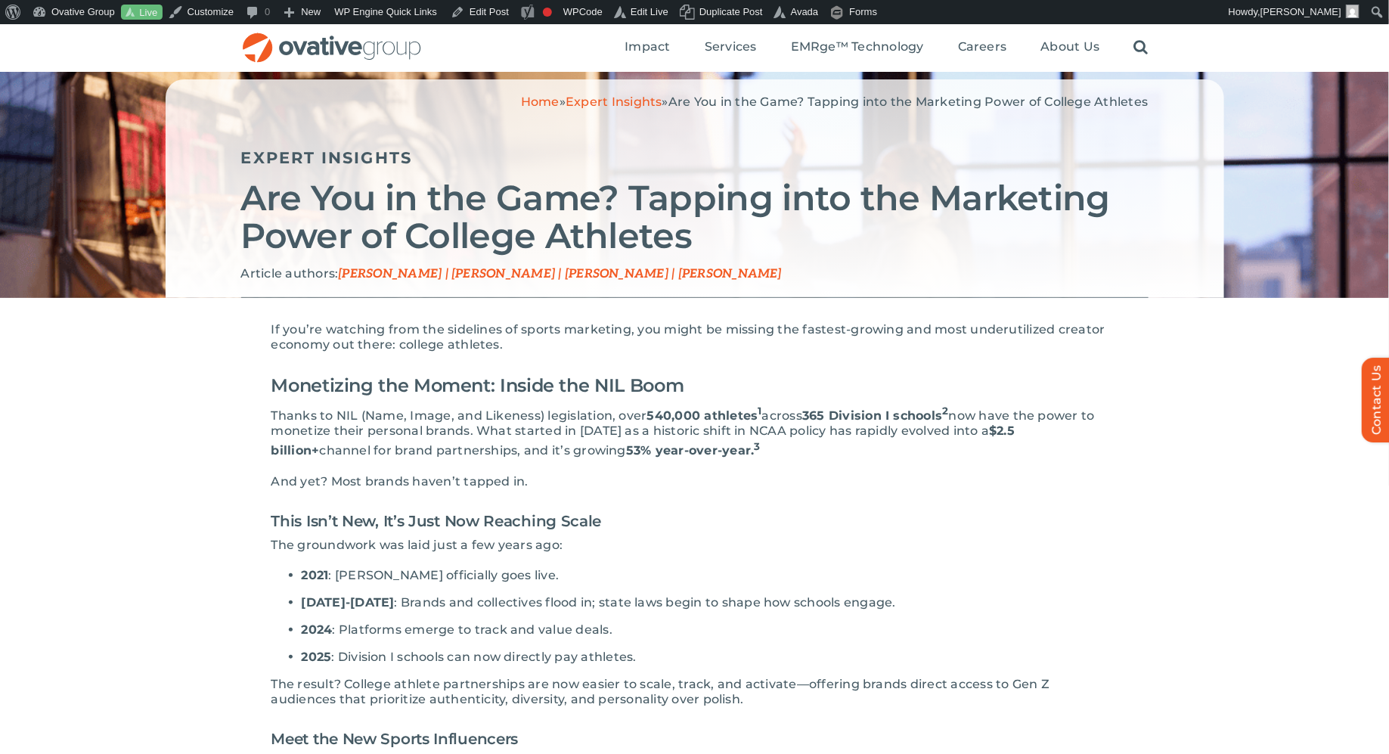
scroll to position [99, 0]
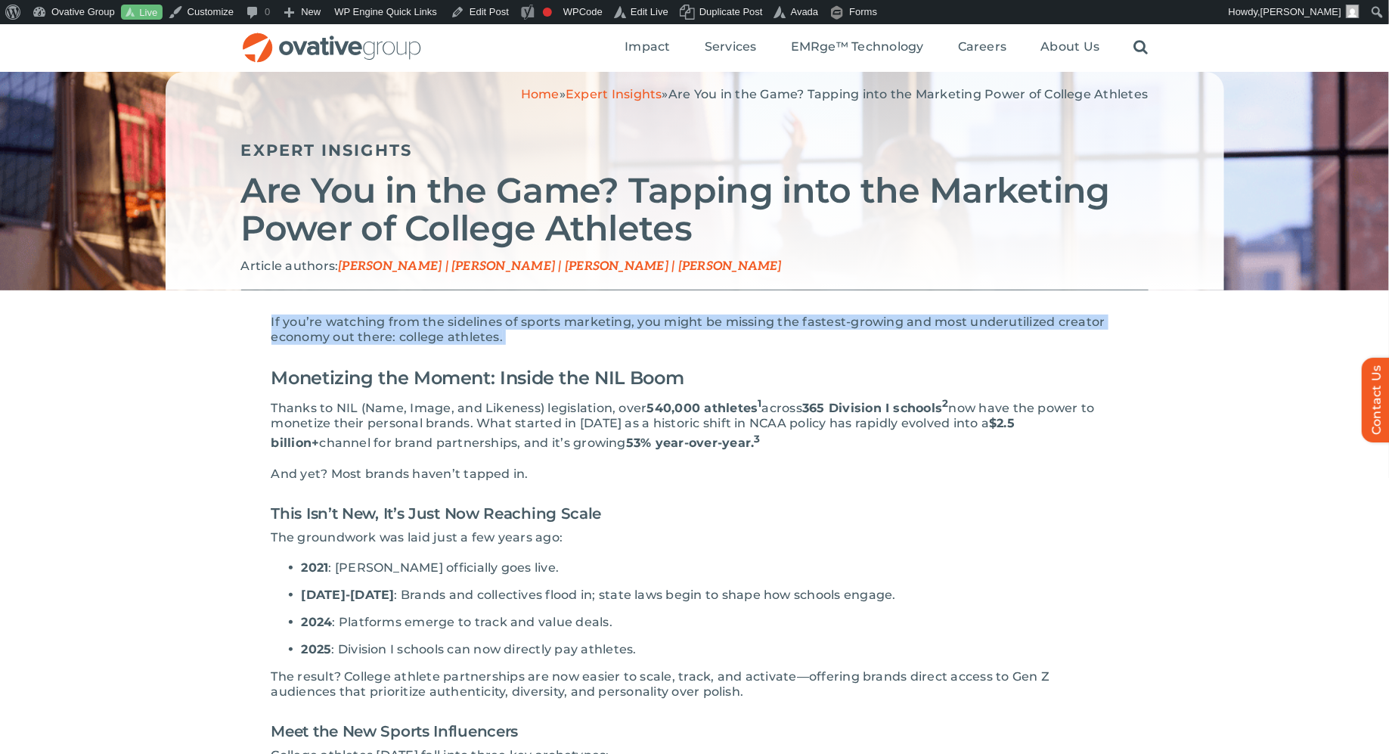
drag, startPoint x: 516, startPoint y: 343, endPoint x: 235, endPoint y: 327, distance: 281.0
copy p "If you’re watching from the sidelines of sports marketing, you might be missing…"
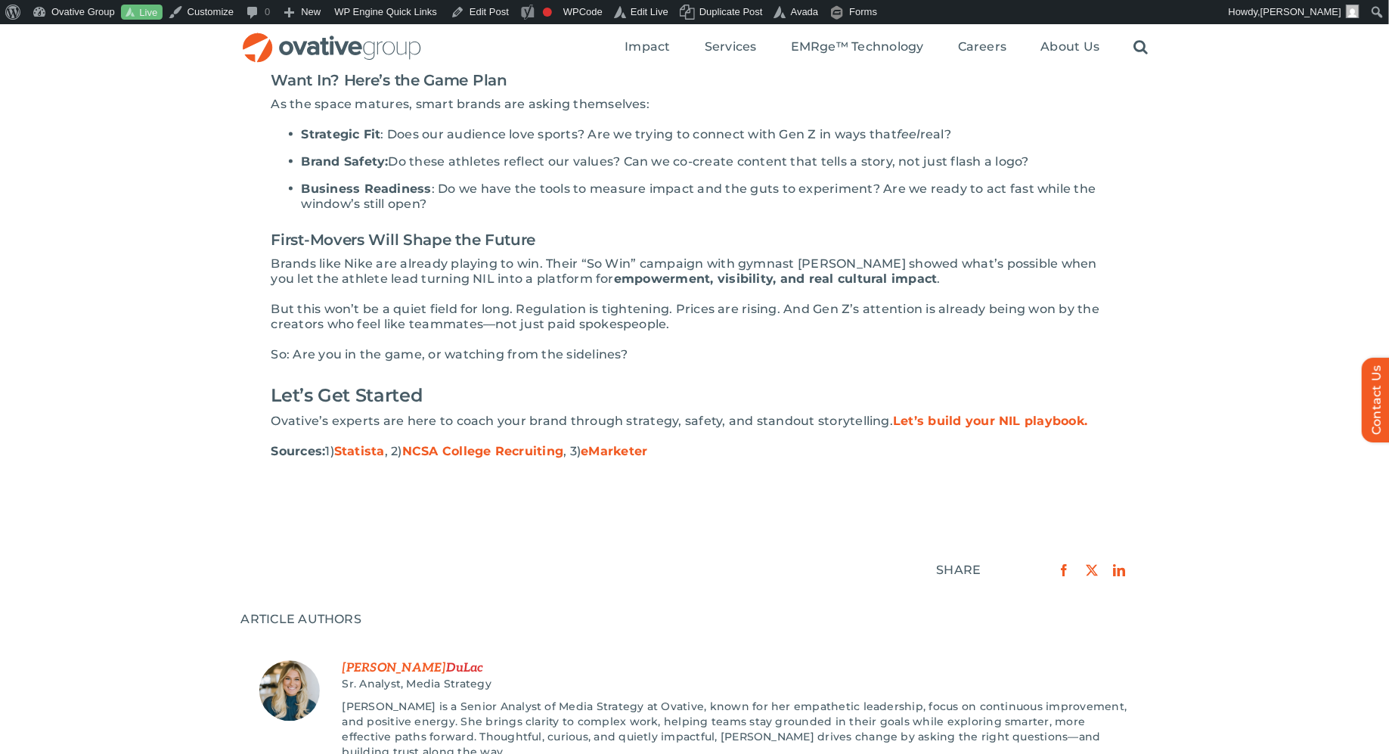
scroll to position [1151, 0]
drag, startPoint x: 634, startPoint y: 337, endPoint x: 207, endPoint y: 335, distance: 427.2
click at [207, 335] on div "If you’re watching from the sidelines of sports marketing, you might be missing…" at bounding box center [694, 252] width 1389 height 2026
copy p "So: Are you in the game, or watching from the sidelines?"
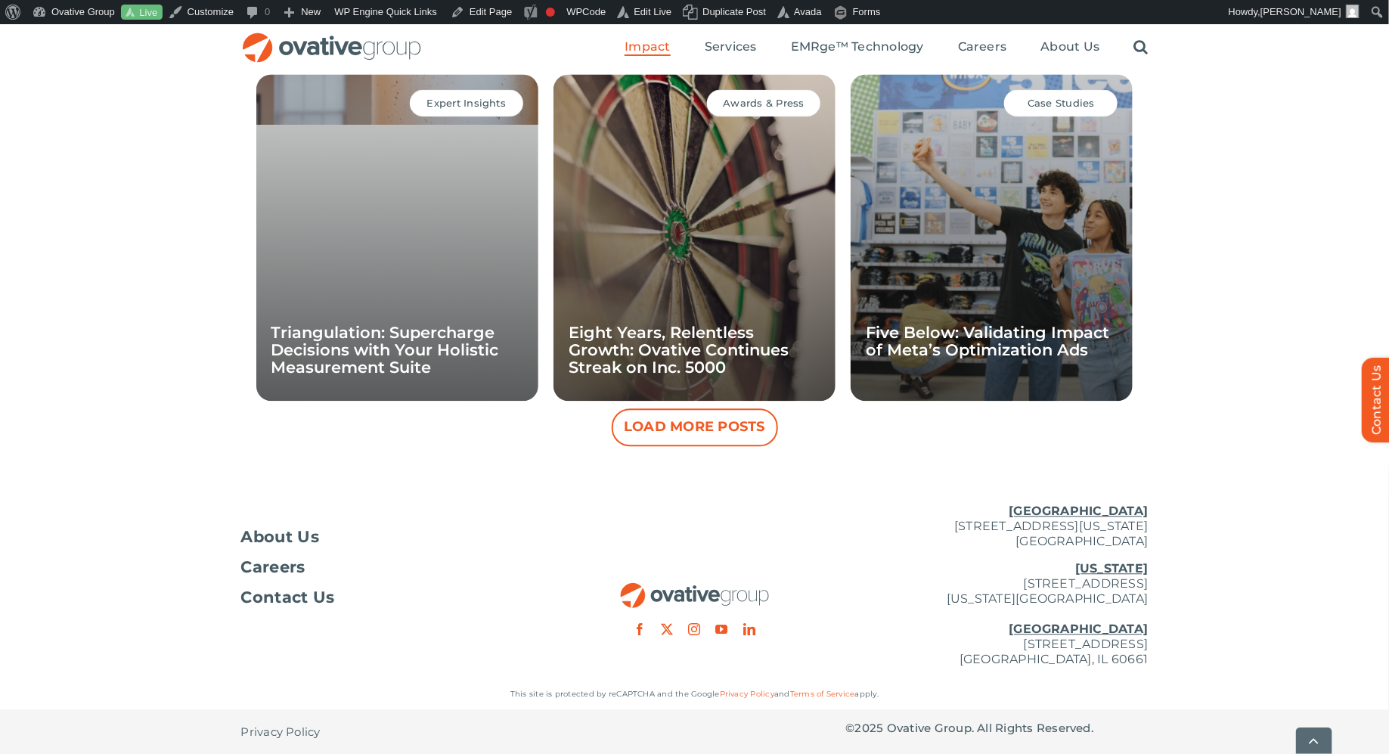
scroll to position [1457, 0]
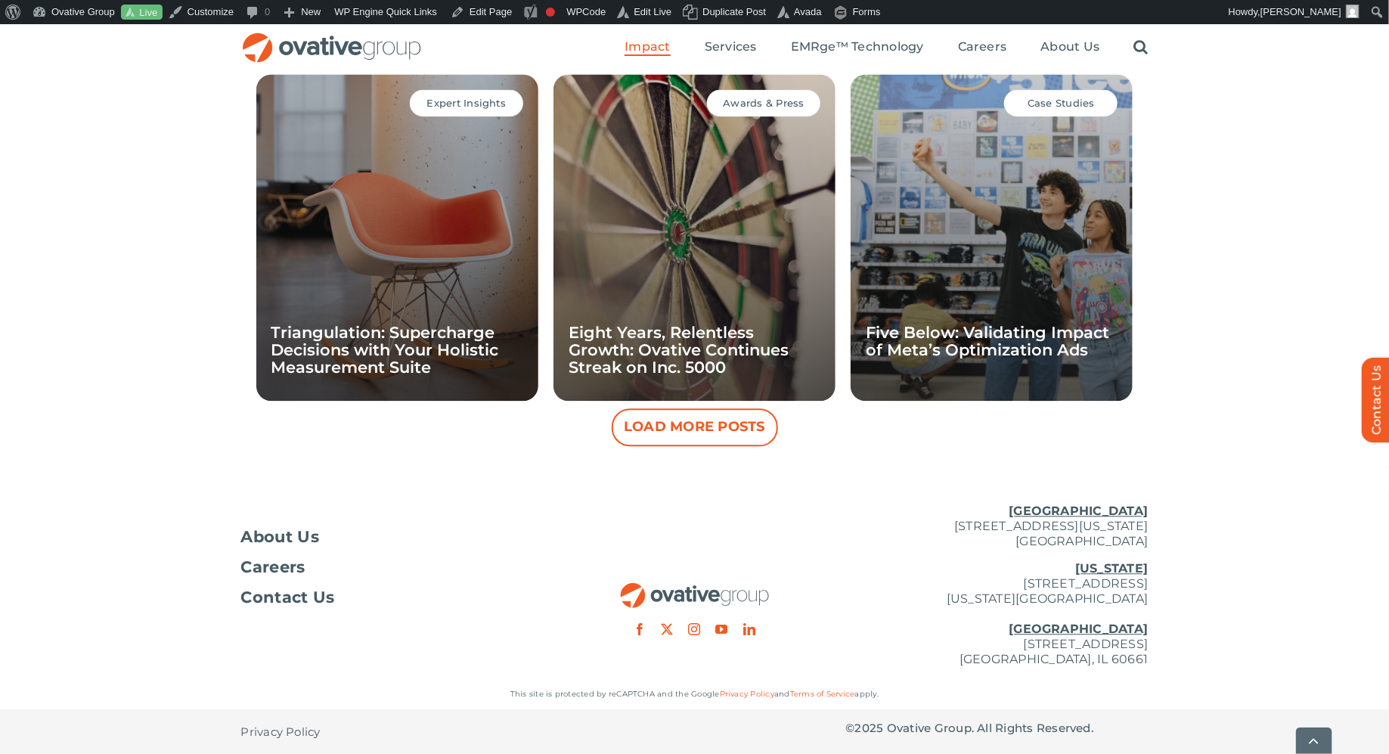
click at [723, 433] on button "Load More Posts" at bounding box center [695, 427] width 166 height 38
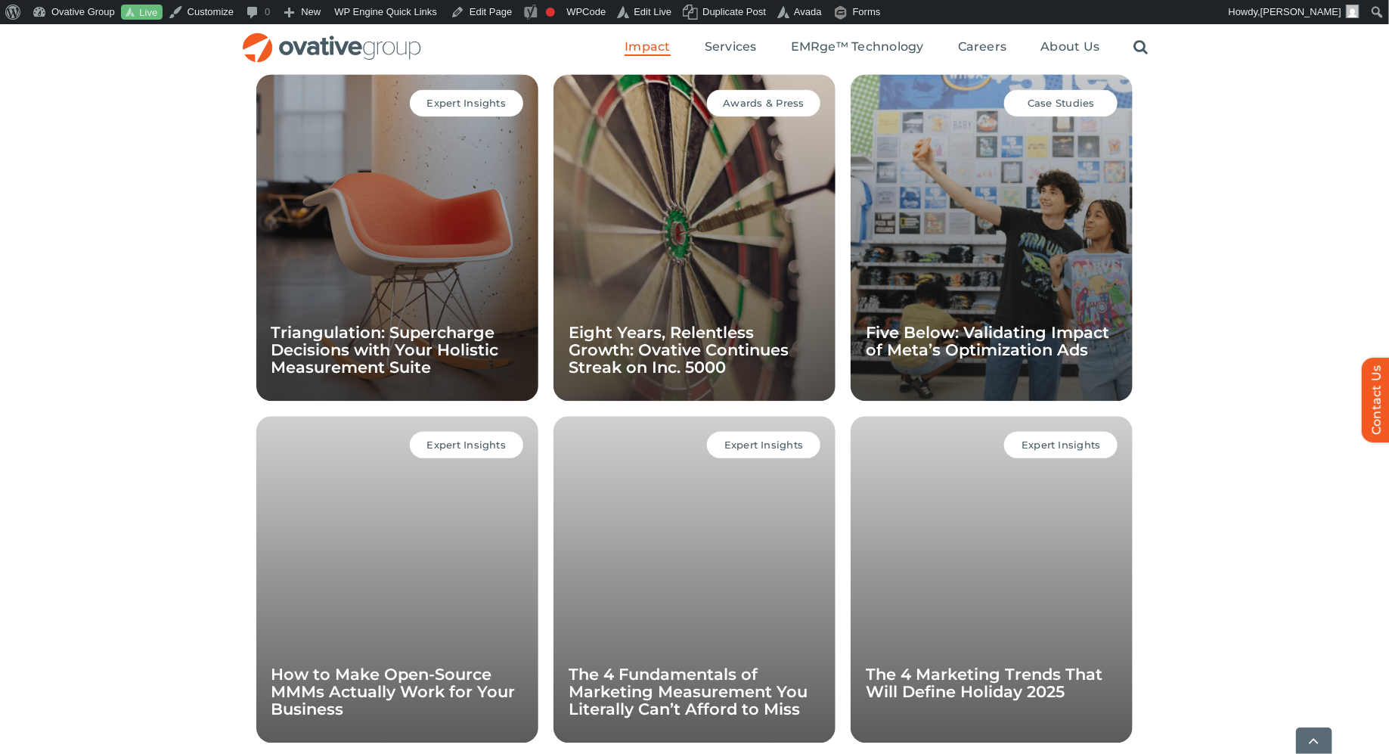
scroll to position [2138, 0]
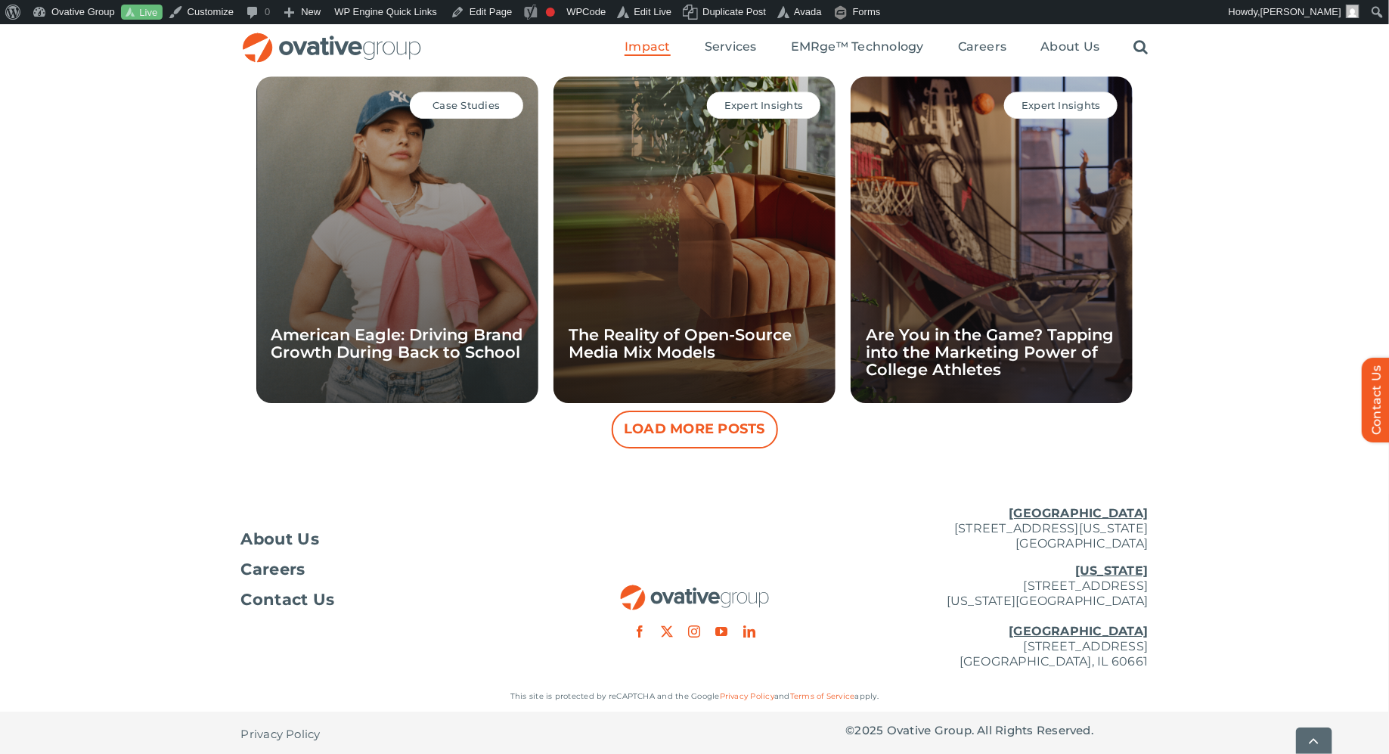
click at [690, 421] on button "Load More Posts" at bounding box center [695, 430] width 166 height 38
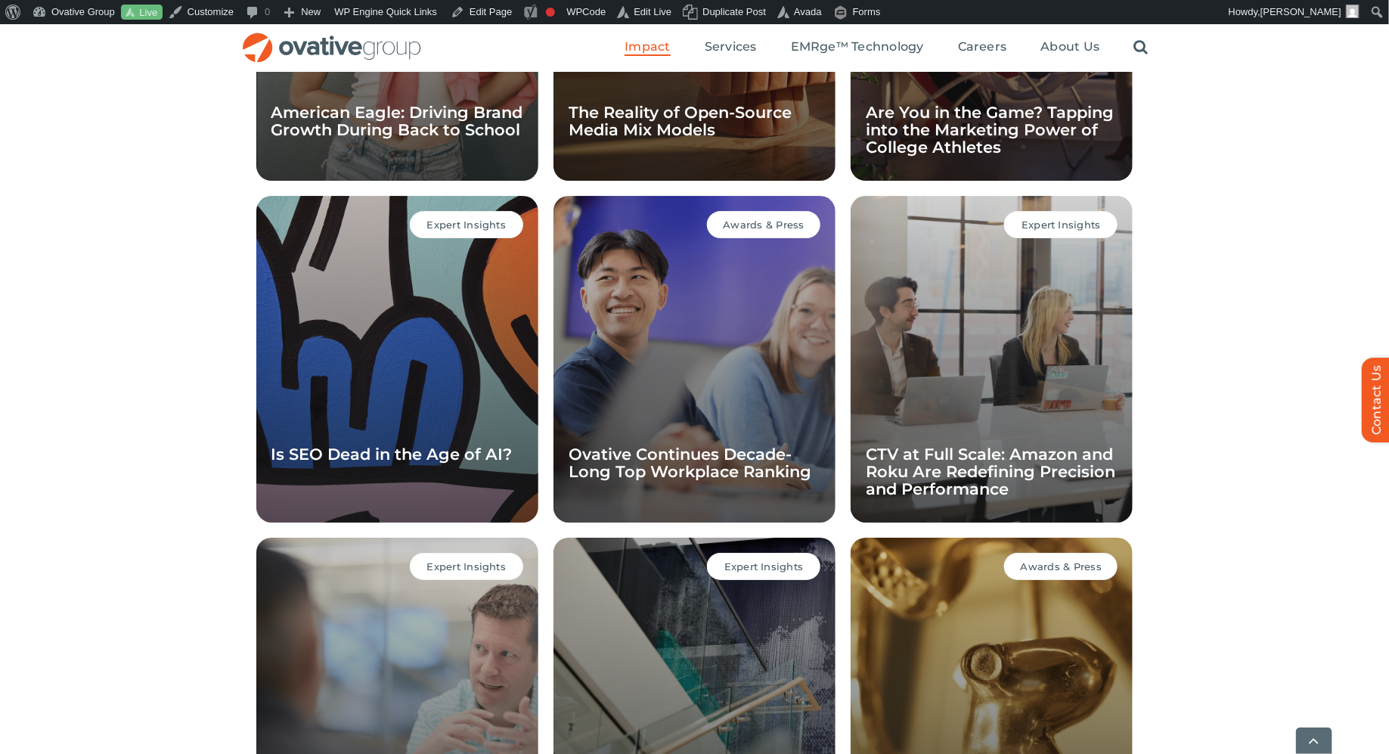
scroll to position [2394, 0]
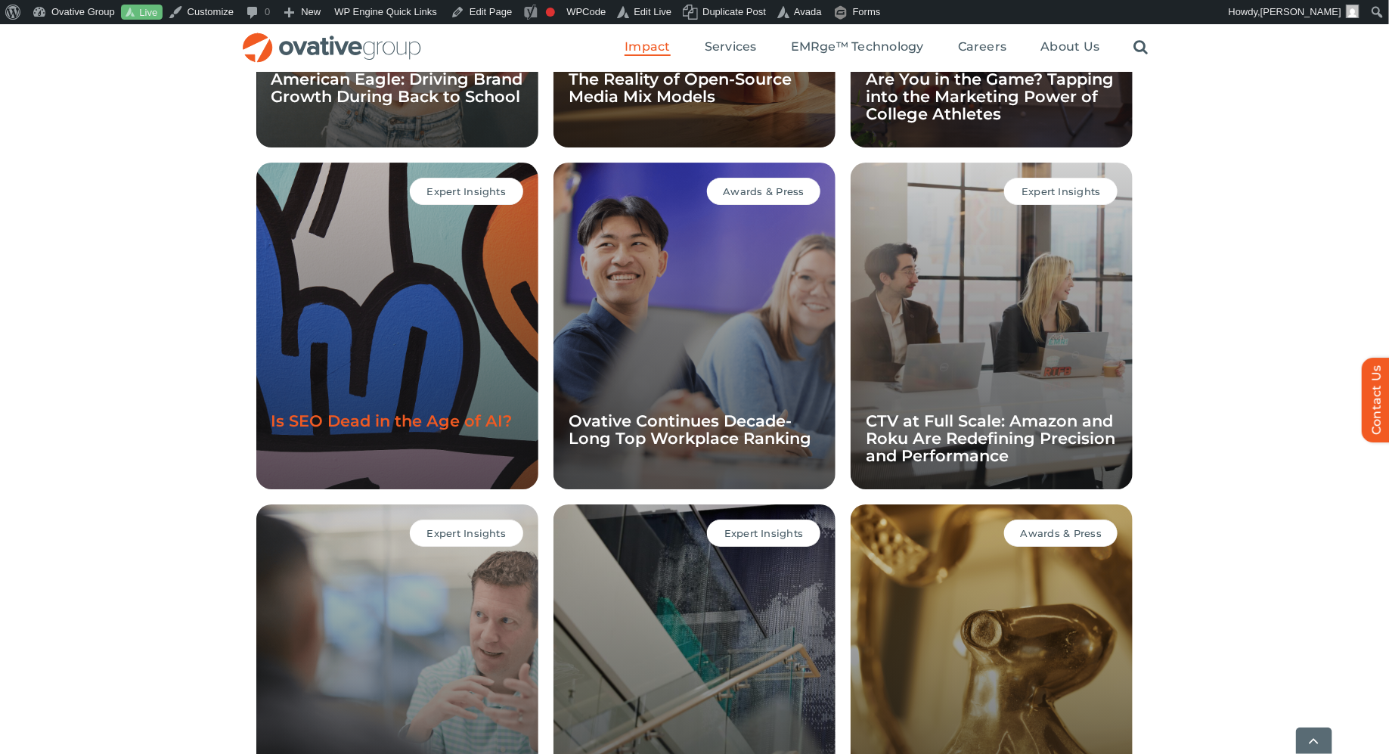
click at [463, 422] on link "Is SEO Dead in the Age of AI?" at bounding box center [391, 420] width 241 height 19
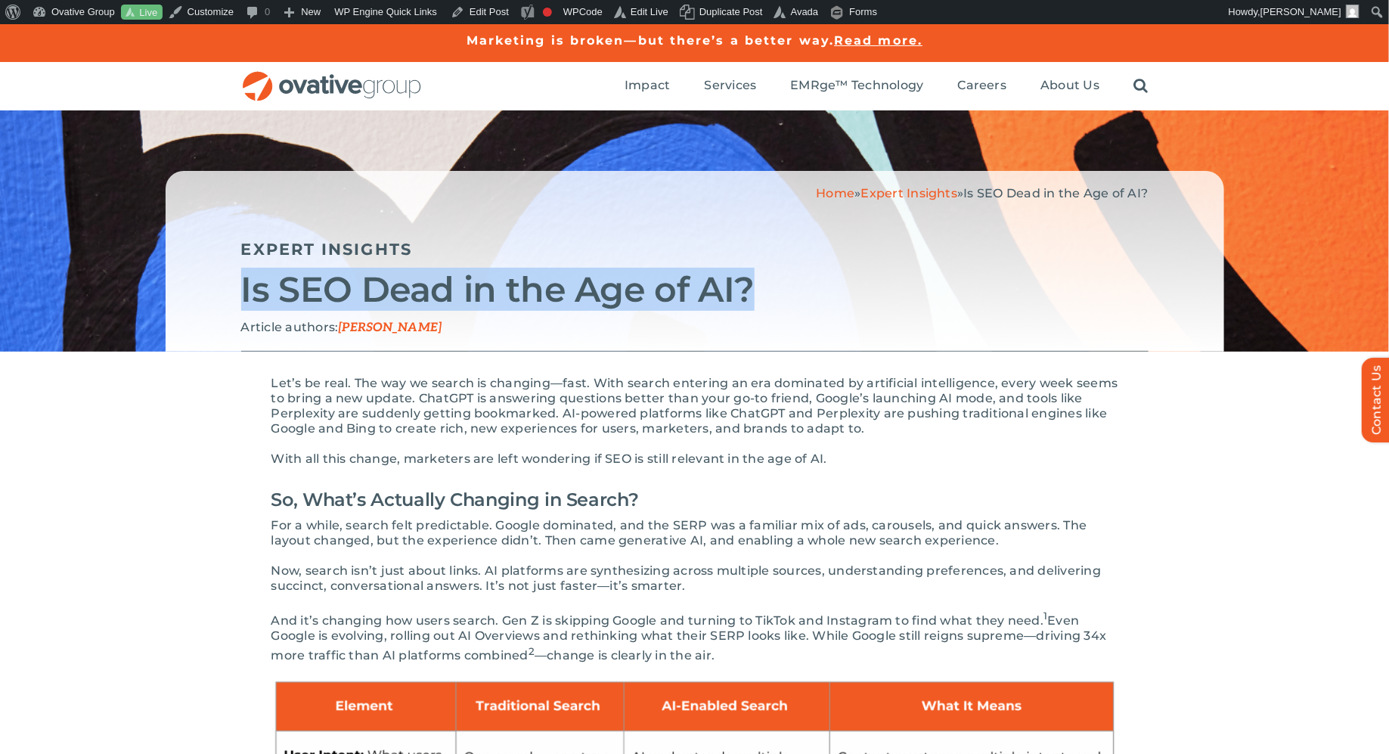
drag, startPoint x: 758, startPoint y: 296, endPoint x: 188, endPoint y: 294, distance: 570.9
click at [188, 294] on div "Home » Expert Insights » Is SEO Dead in the Age of AI? Expert Insights Is SEO D…" at bounding box center [695, 261] width 1059 height 181
copy h2 "Is SEO Dead in the Age of AI?"
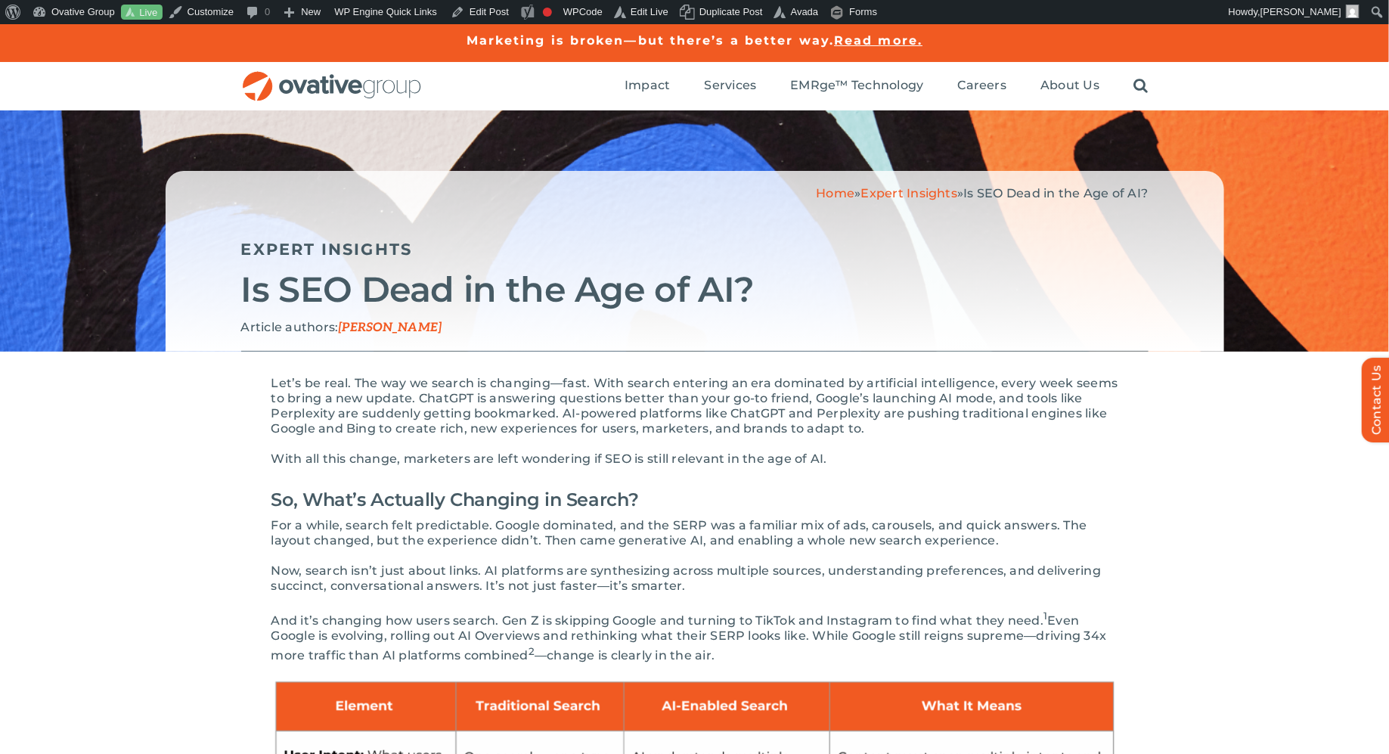
click at [520, 431] on span "Let’s be real. The way we search is changing—fast. With search entering an era …" at bounding box center [694, 406] width 847 height 60
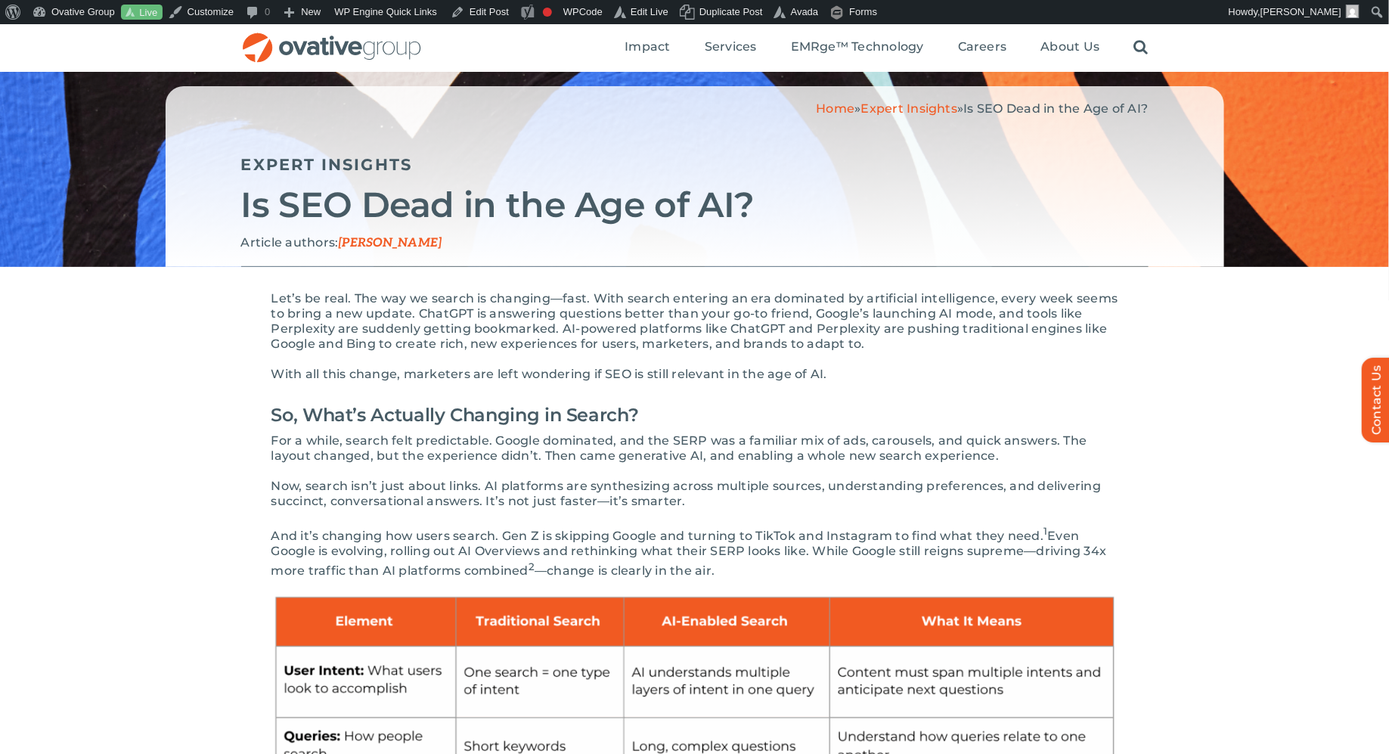
scroll to position [88, 0]
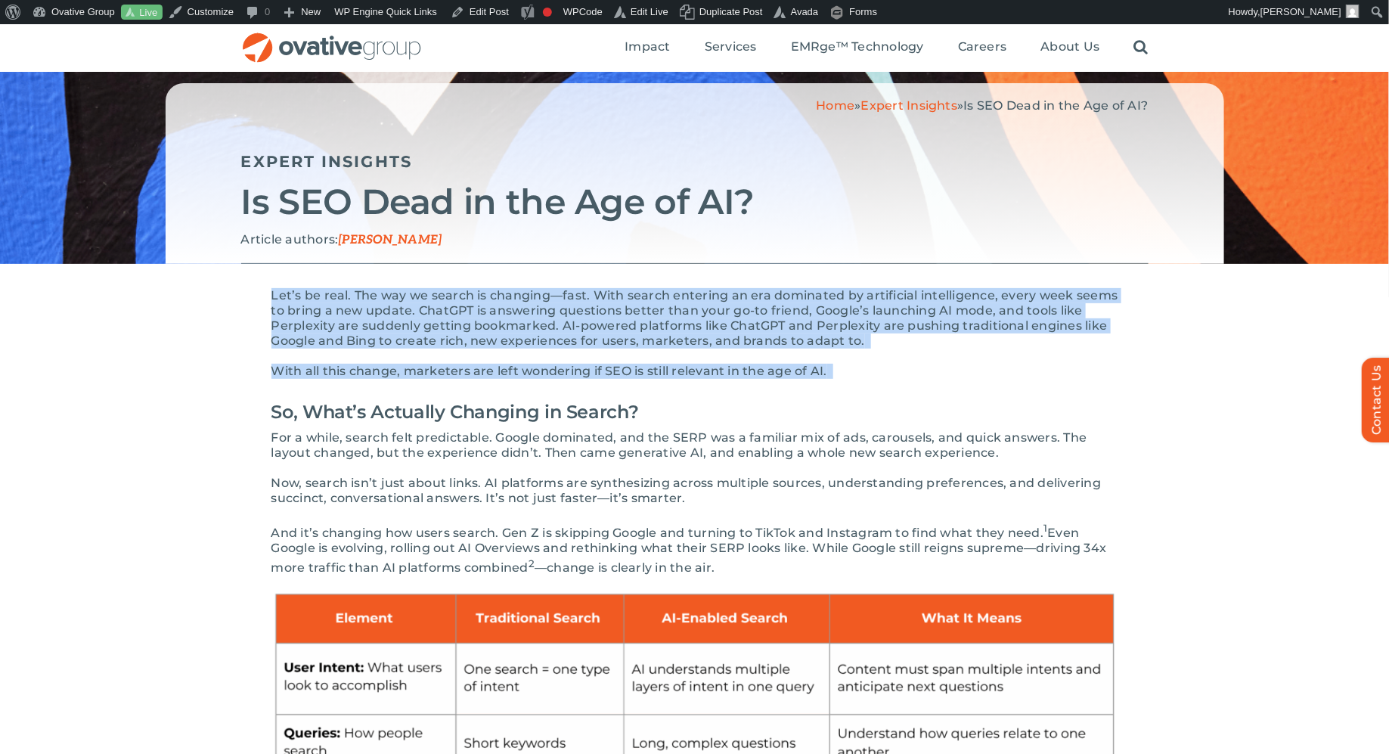
drag, startPoint x: 836, startPoint y: 379, endPoint x: 139, endPoint y: 295, distance: 702.2
copy div "Let’s be real. The way we search is changing—fast. With search entering an era …"
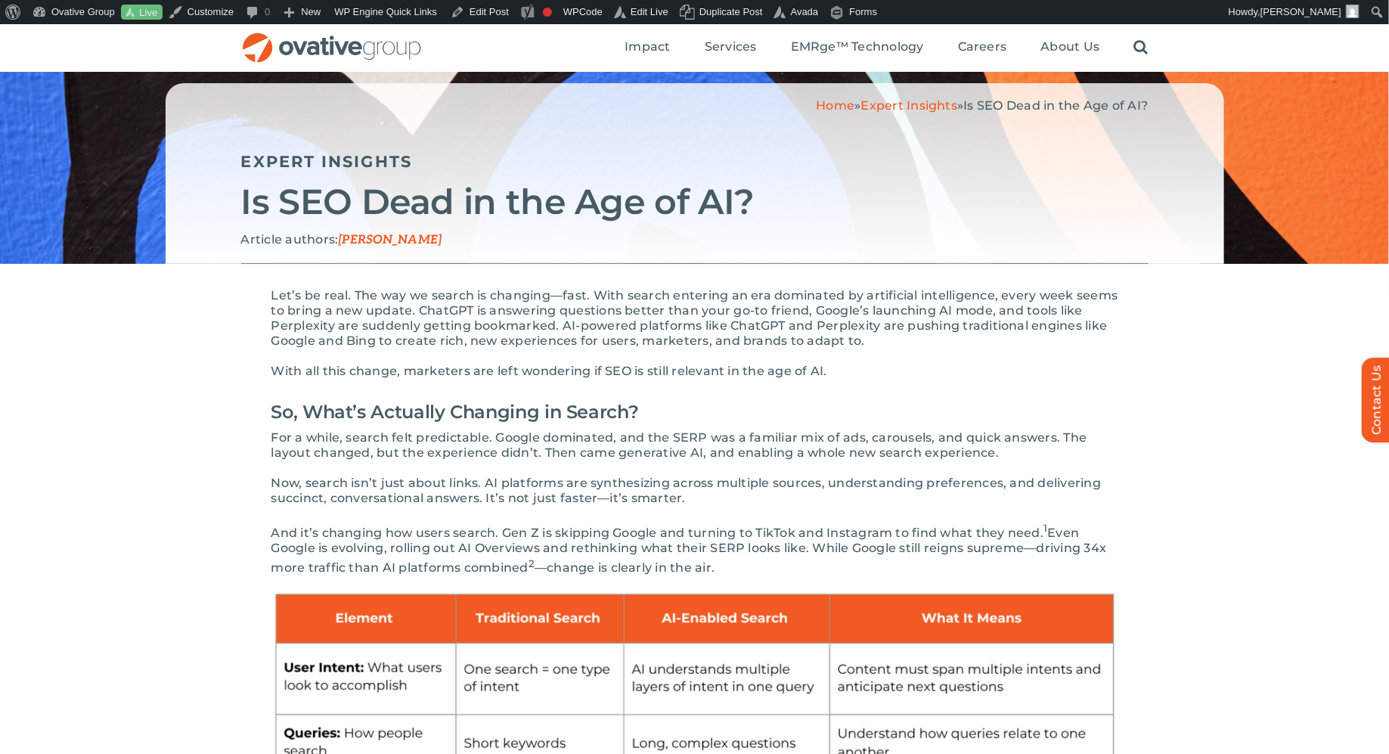
click at [485, 540] on span "Even Google is evolving, rolling out AI Overviews and rethinking what their SER…" at bounding box center [689, 550] width 836 height 49
